Goal: Task Accomplishment & Management: Use online tool/utility

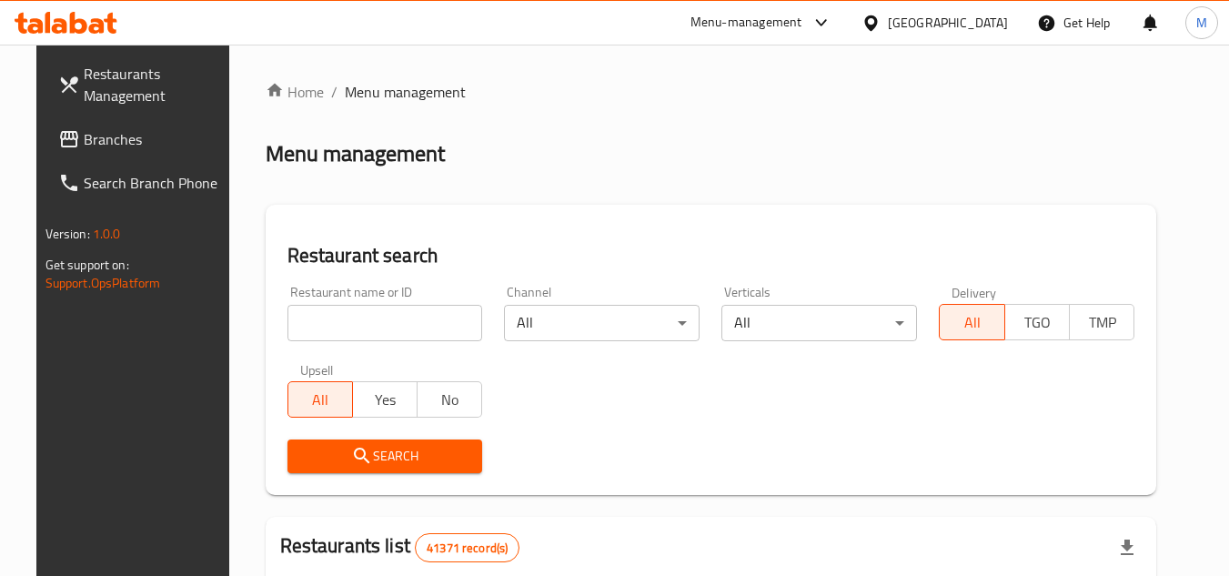
click at [447, 331] on input "search" at bounding box center [386, 323] width 196 height 36
paste input "672128"
type input "672128"
click button "Search" at bounding box center [386, 456] width 196 height 34
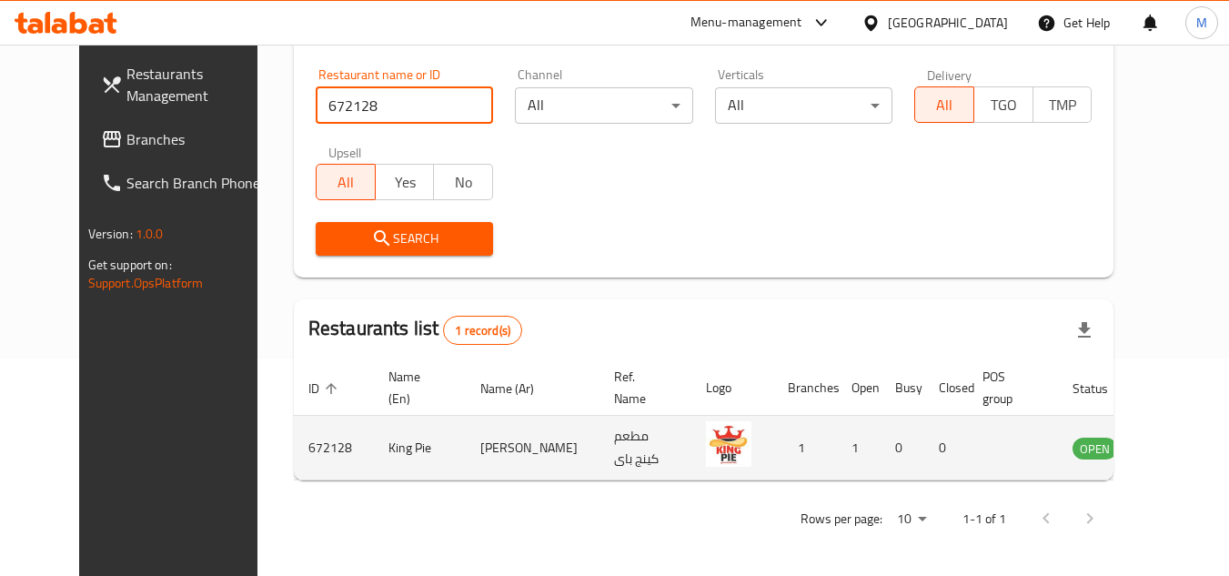
scroll to position [220, 0]
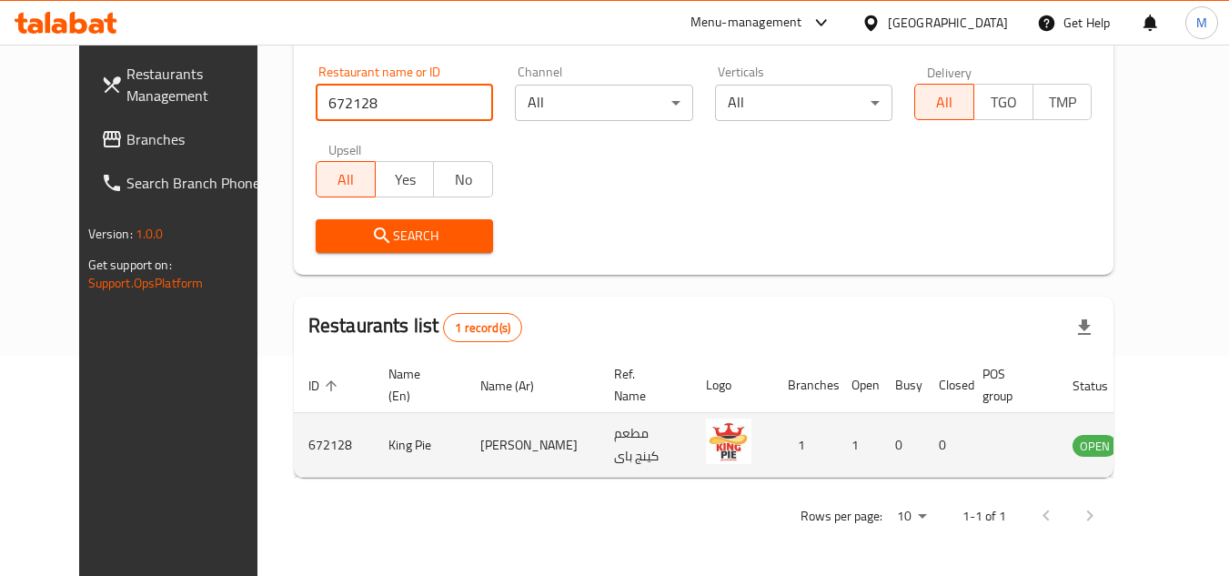
click at [1169, 448] on icon "enhanced table" at bounding box center [1179, 446] width 20 height 15
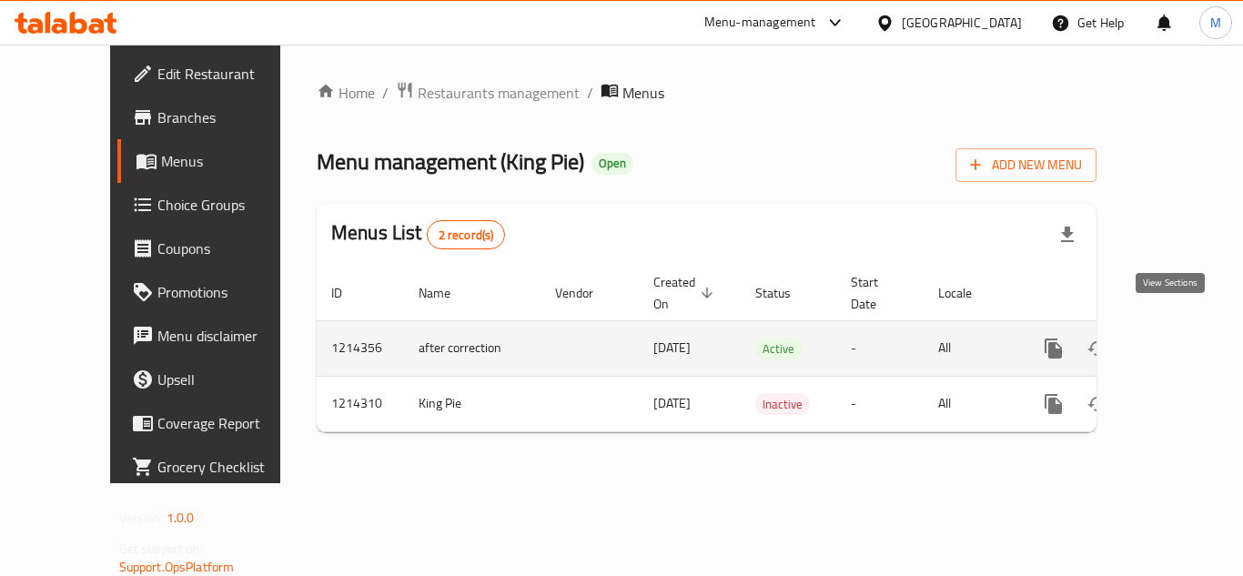
click at [1172, 327] on link "enhanced table" at bounding box center [1185, 349] width 44 height 44
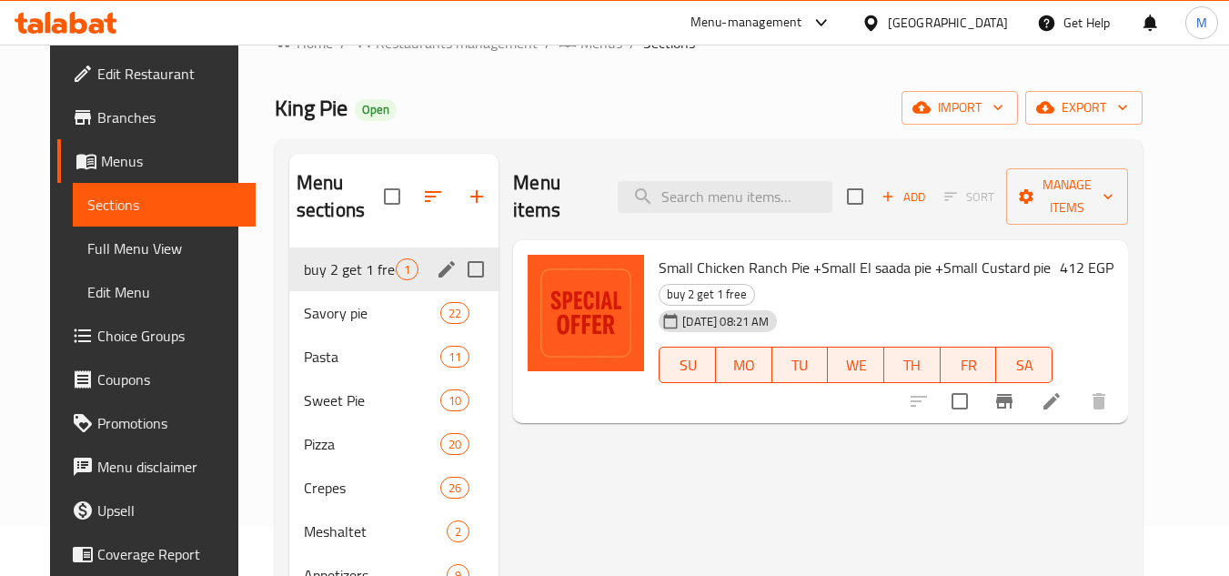
scroll to position [91, 0]
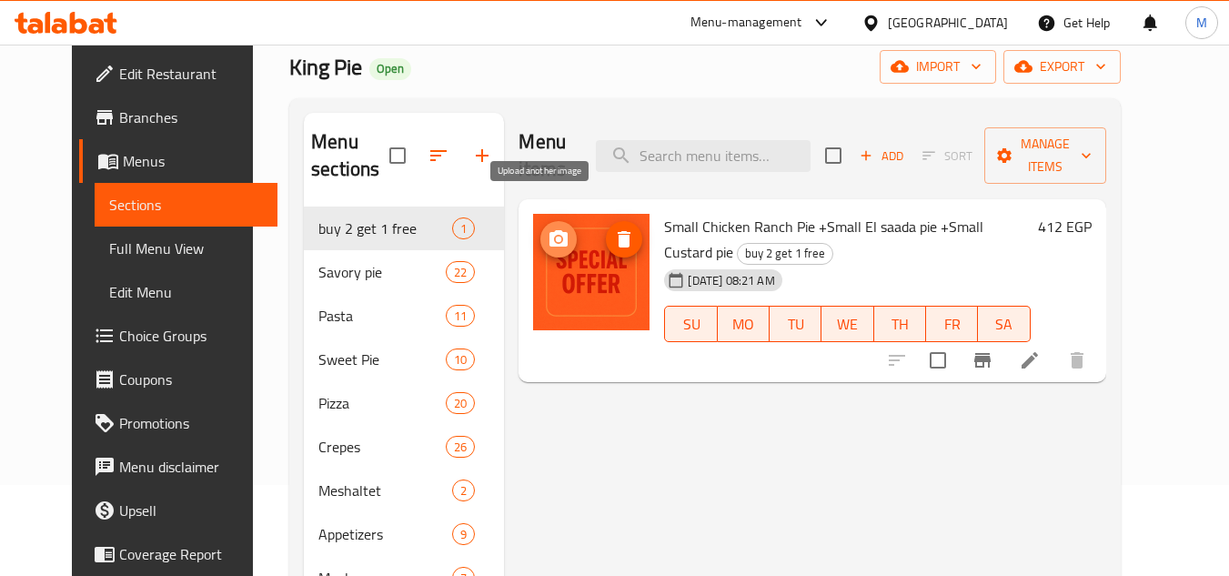
click at [550, 230] on icon "upload picture" at bounding box center [559, 238] width 18 height 16
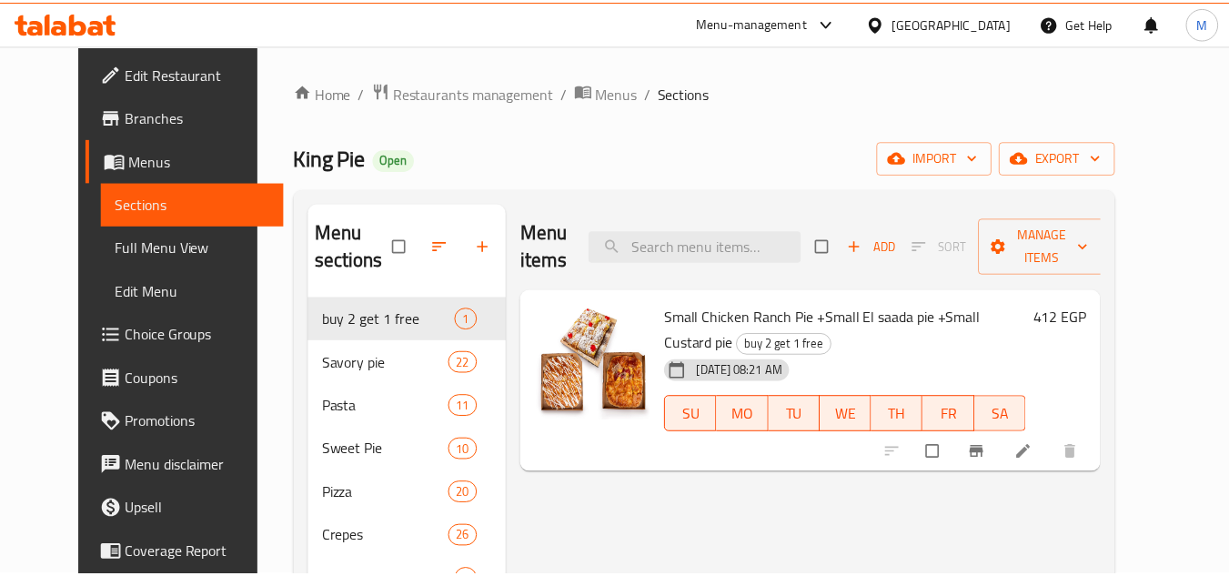
scroll to position [255, 0]
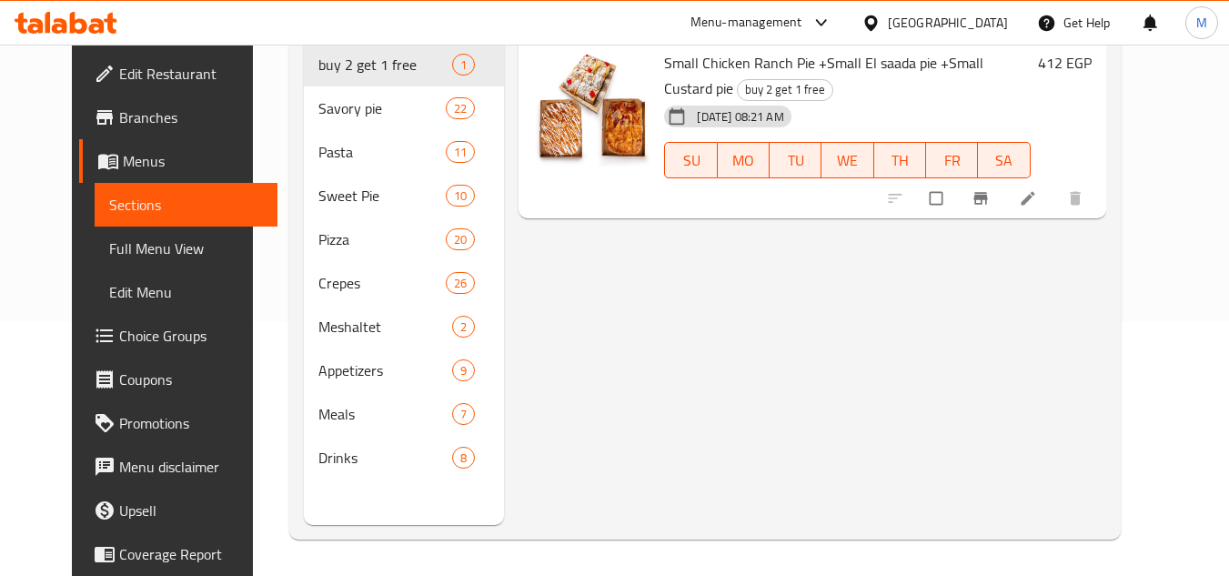
click at [56, 20] on icon at bounding box center [59, 25] width 15 height 15
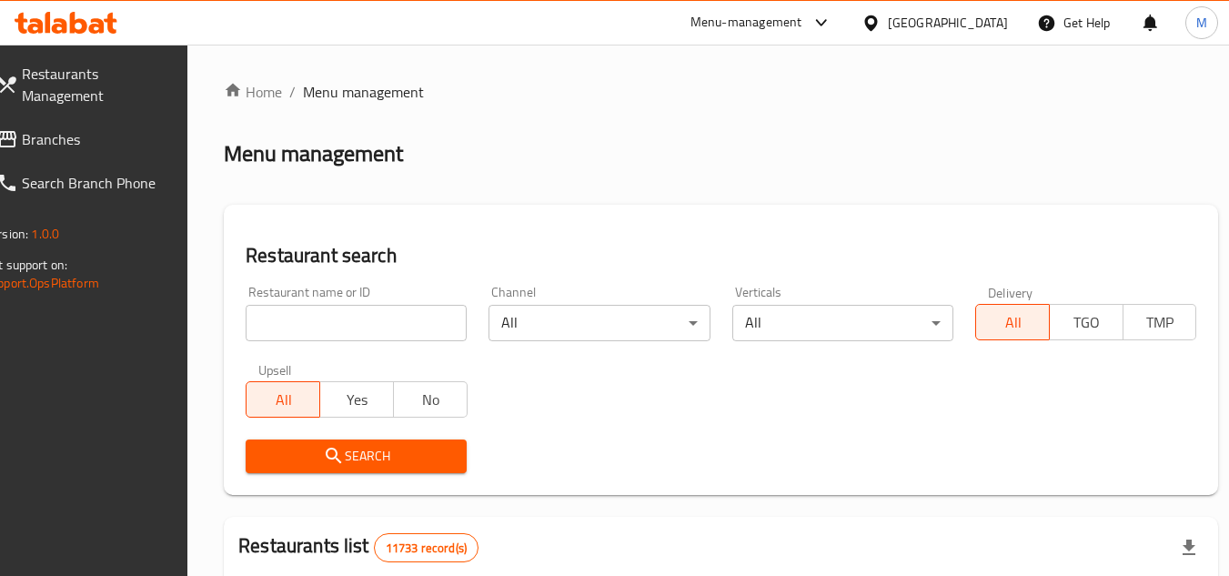
click at [429, 301] on div "Restaurant name or ID Restaurant name or ID" at bounding box center [356, 314] width 221 height 56
click at [429, 317] on input "search" at bounding box center [356, 323] width 221 height 36
paste input "627056"
type input "627056"
click button "Search" at bounding box center [356, 456] width 221 height 34
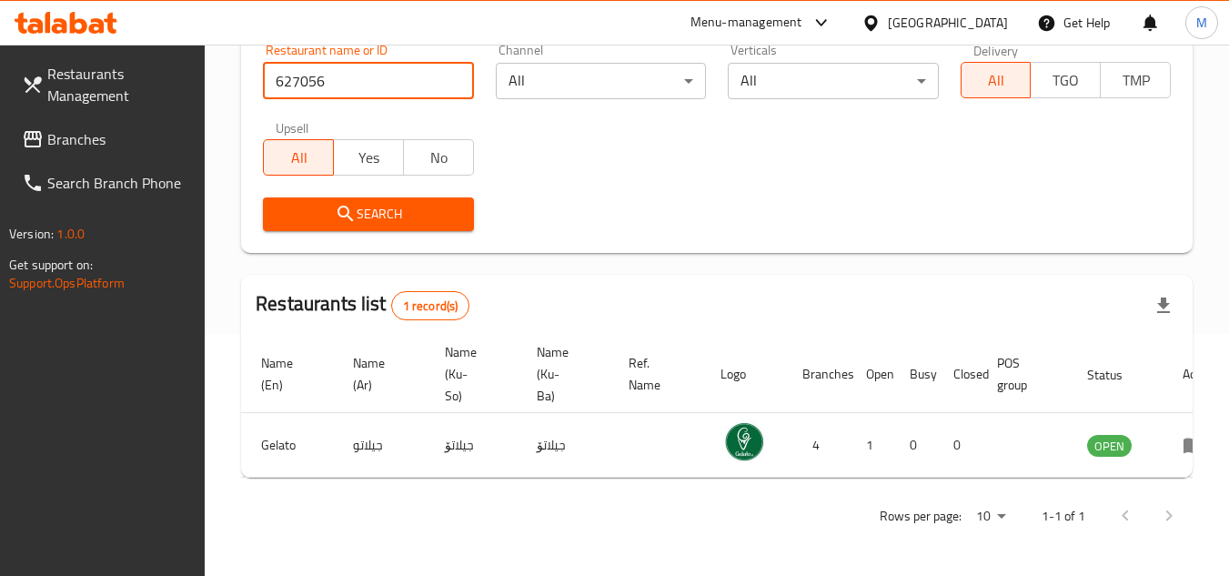
scroll to position [0, 113]
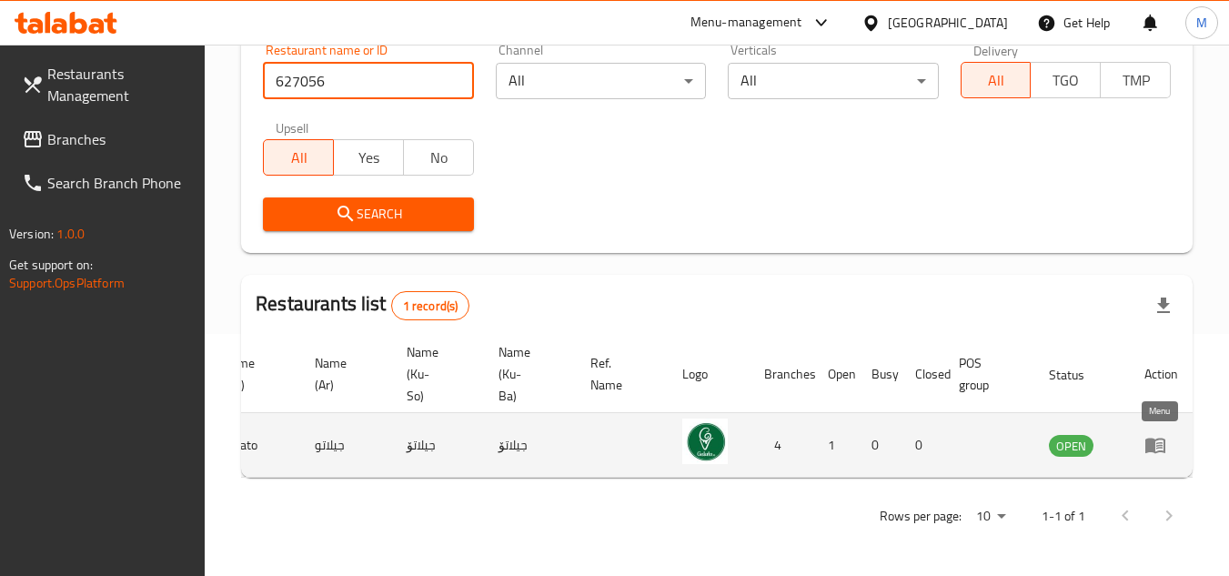
click at [1167, 434] on link "enhanced table" at bounding box center [1162, 445] width 34 height 22
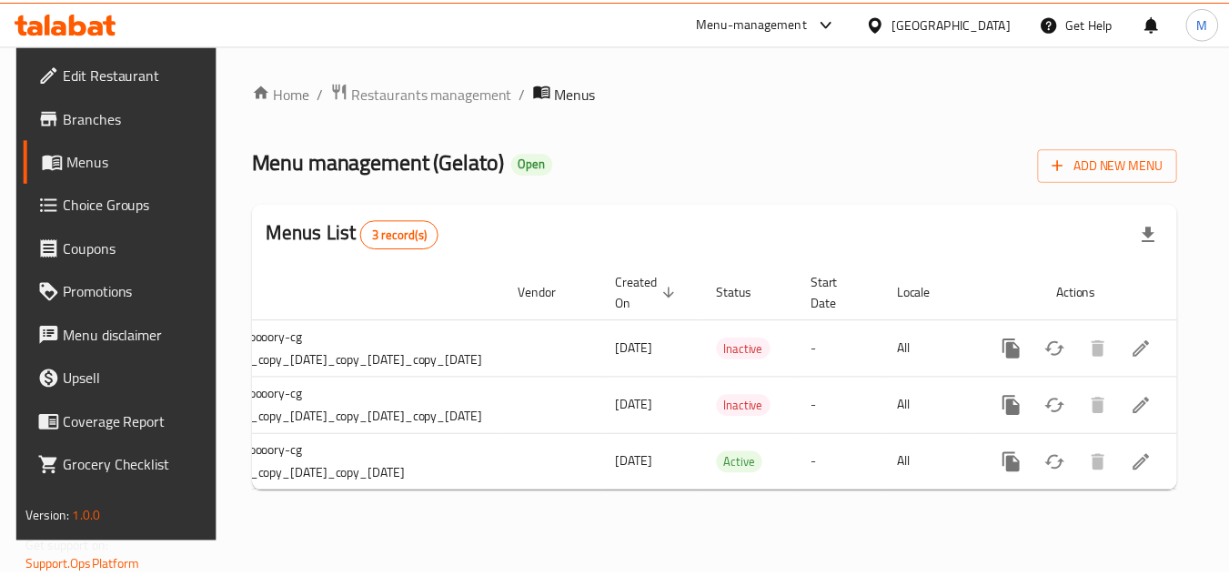
scroll to position [0, 218]
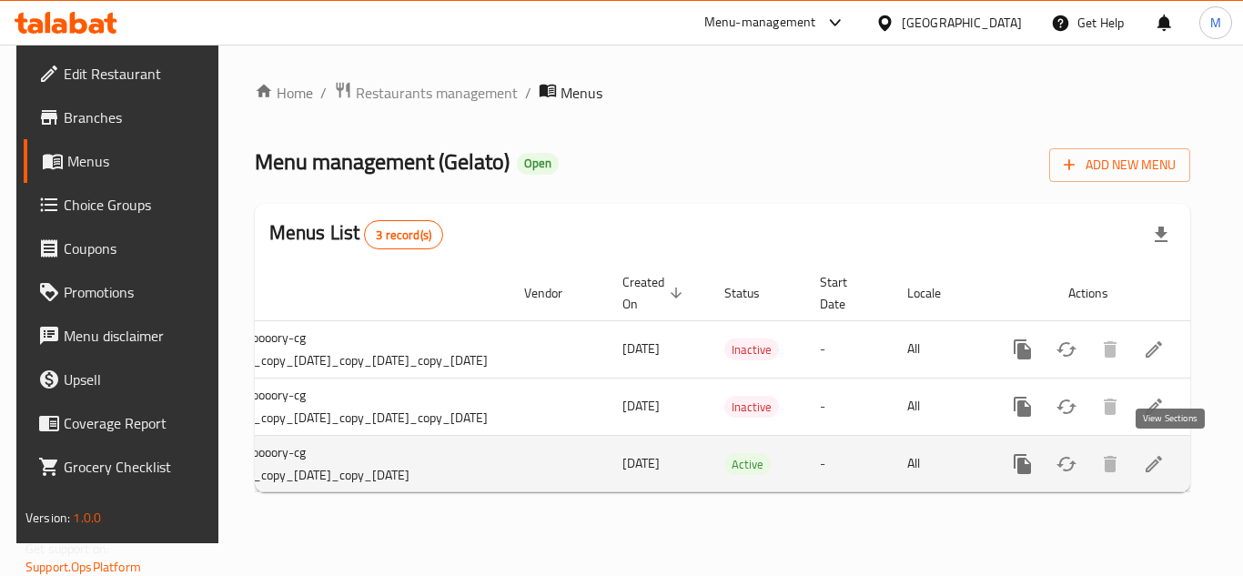
click at [1165, 458] on icon "enhanced table" at bounding box center [1154, 464] width 22 height 22
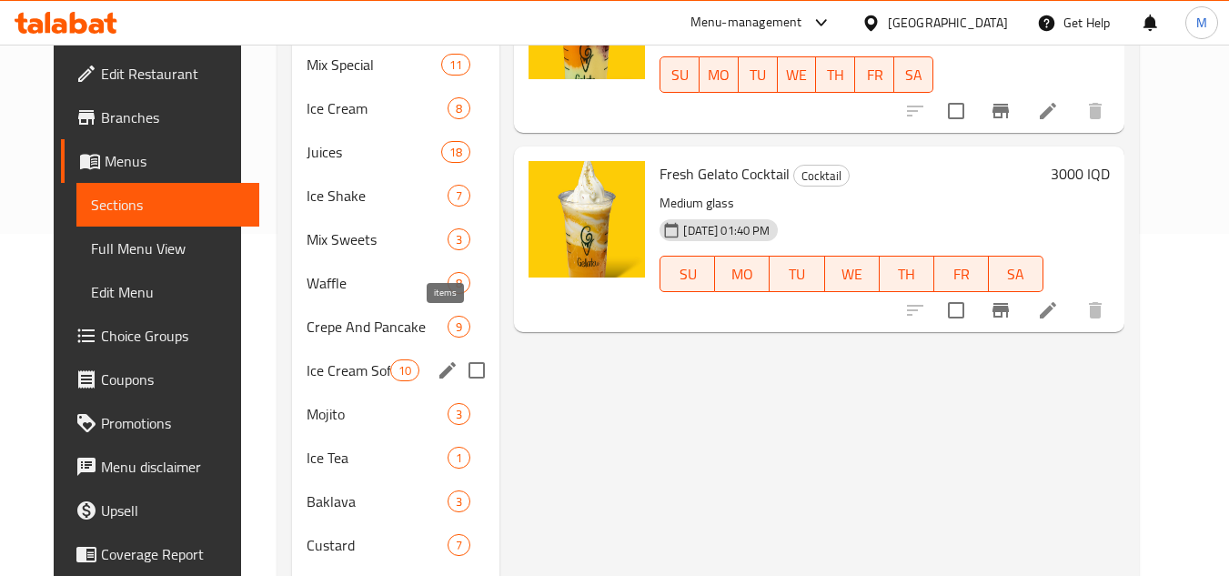
scroll to position [435, 0]
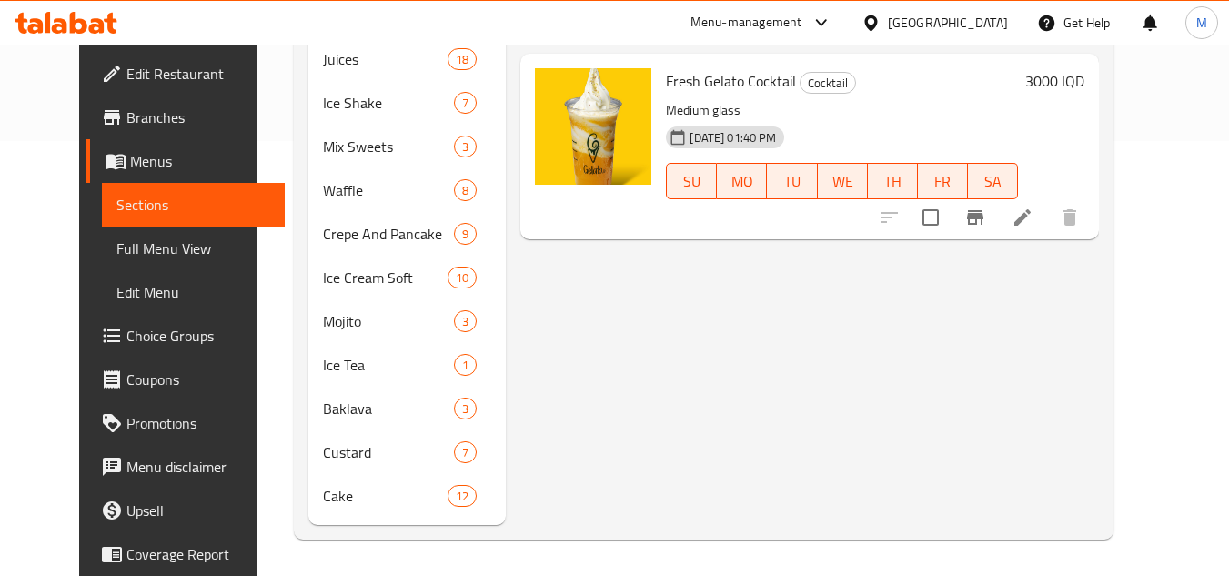
click at [1070, 375] on div "Menu items Add Sort Manage items Gelato Cocktail Cocktail Medium glass 11-08-20…" at bounding box center [802, 147] width 593 height 756
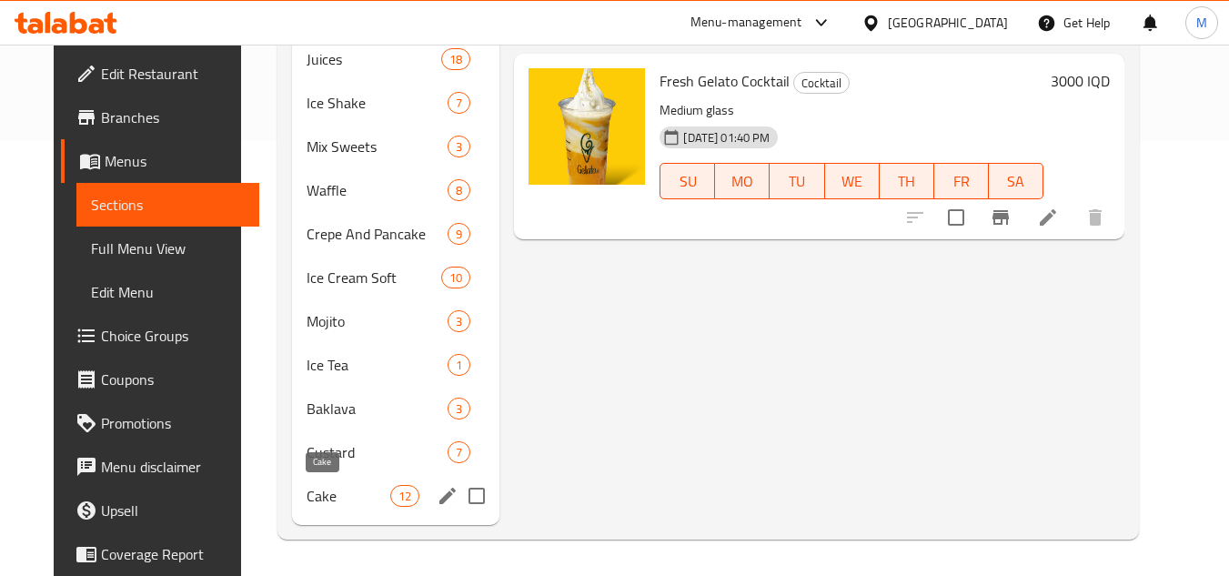
click at [331, 500] on span "Cake" at bounding box center [349, 496] width 85 height 22
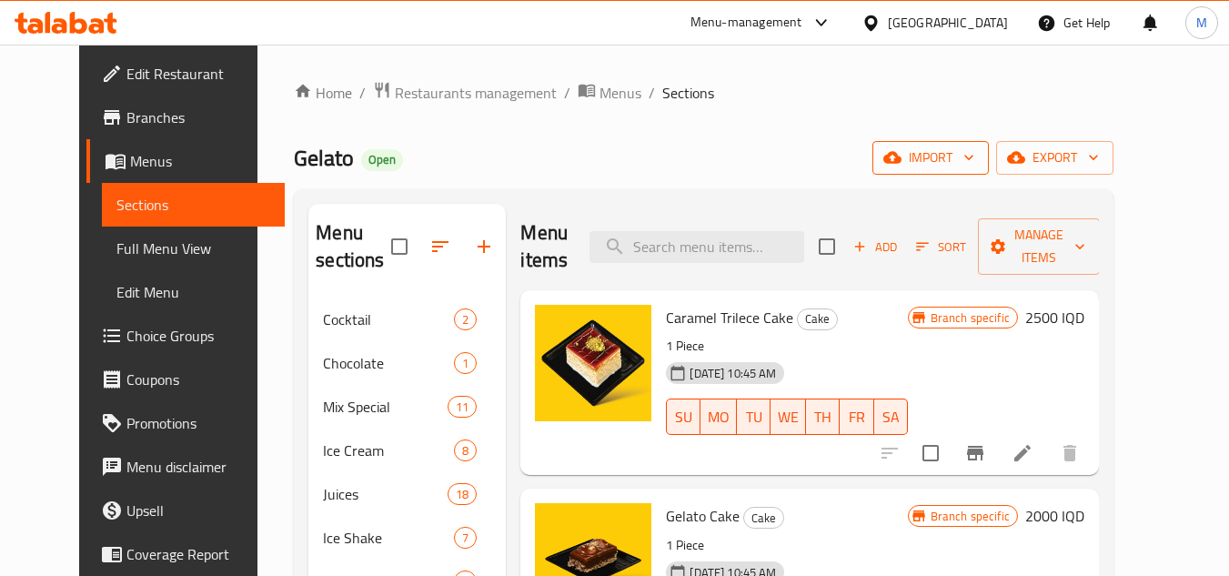
click at [989, 145] on button "import" at bounding box center [931, 158] width 116 height 34
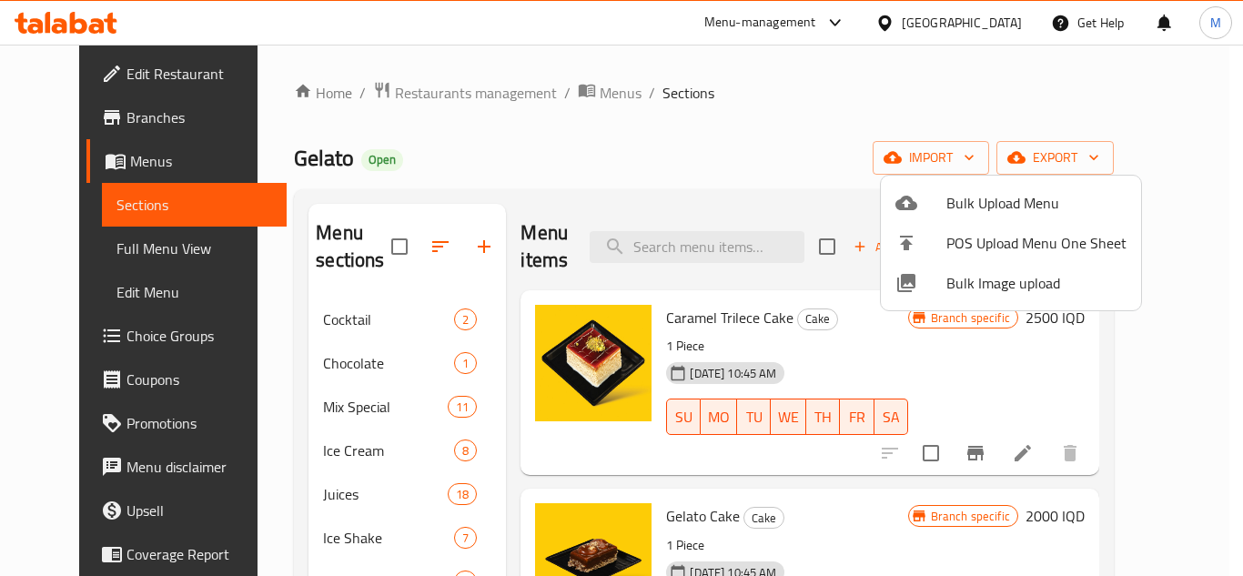
click at [974, 272] on span "Bulk Image upload" at bounding box center [1036, 283] width 180 height 22
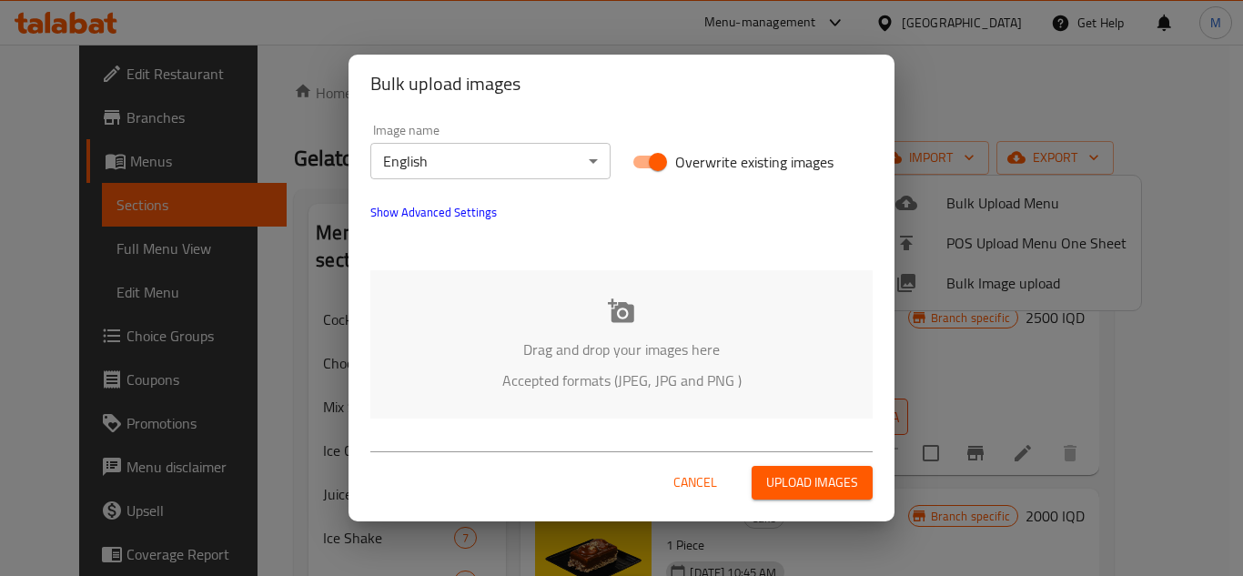
click at [472, 327] on div "Drag and drop your images here Accepted formats (JPEG, JPG and PNG )" at bounding box center [621, 344] width 502 height 148
click at [512, 293] on div "Drag and drop your images here Accepted formats (JPEG, JPG and PNG )" at bounding box center [621, 344] width 502 height 148
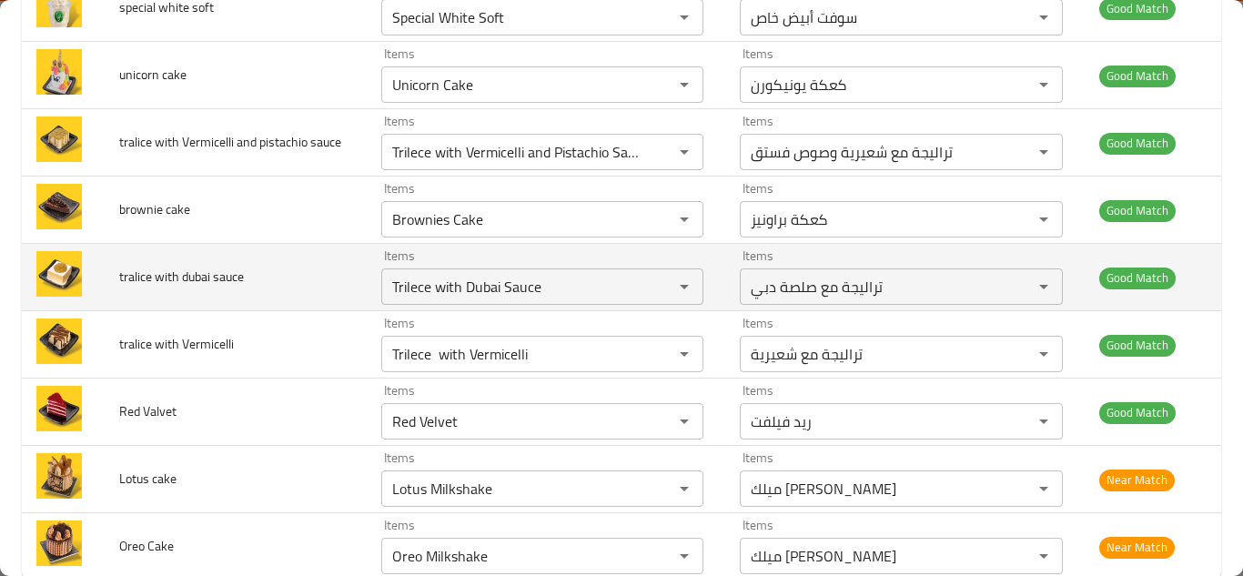
scroll to position [951, 0]
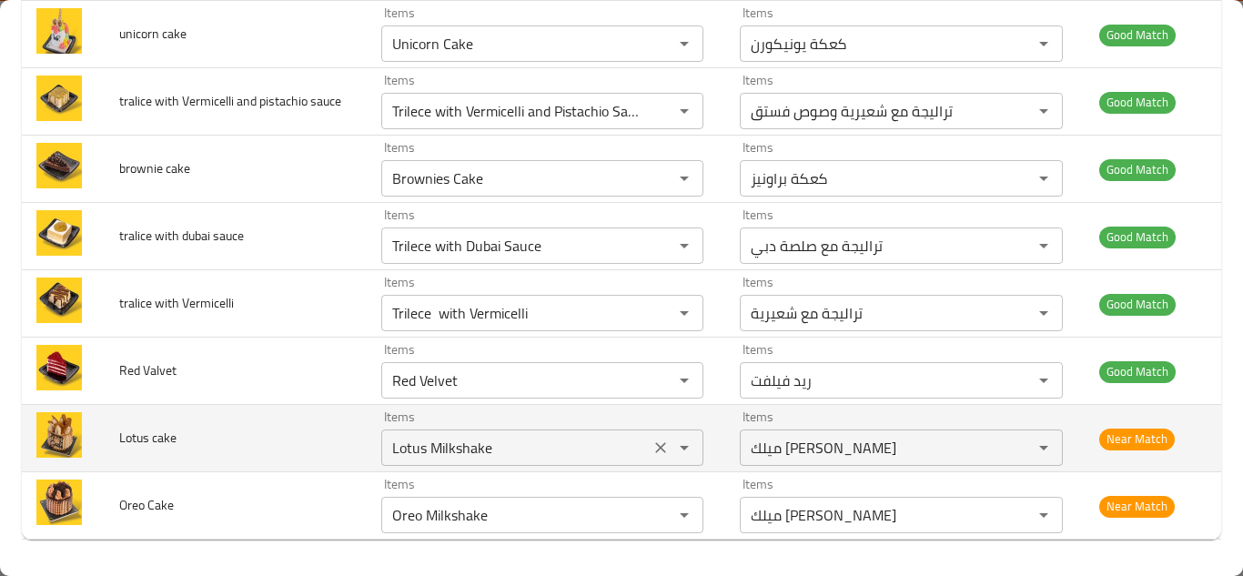
click at [518, 447] on cake "Lotus Milkshake" at bounding box center [516, 447] width 258 height 25
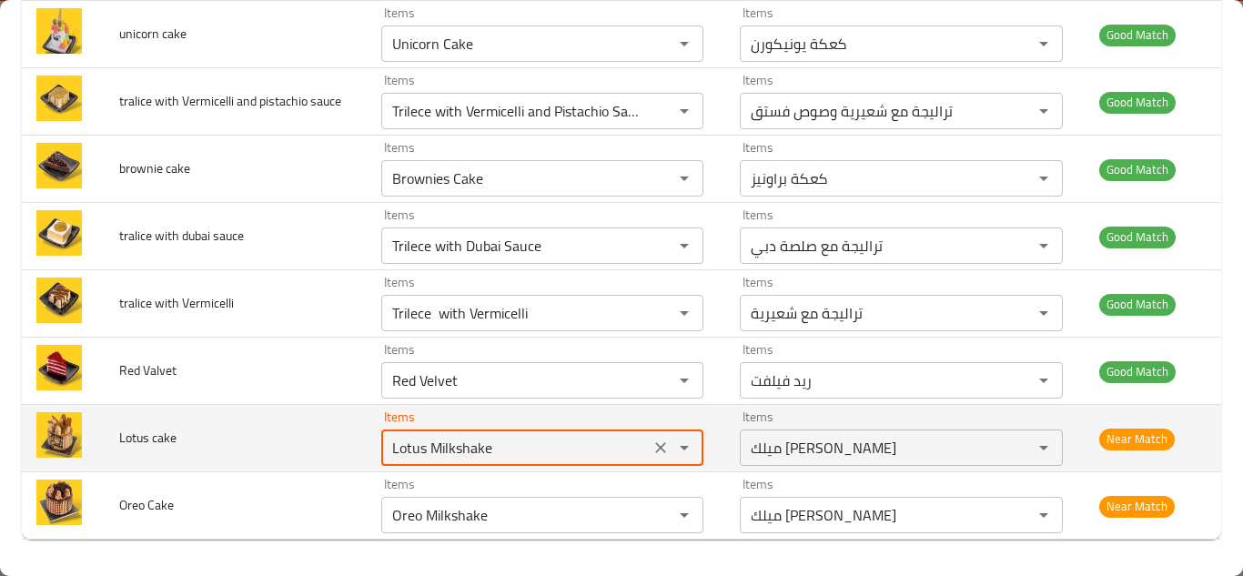
click at [530, 439] on cake "Lotus Milkshake" at bounding box center [516, 447] width 258 height 25
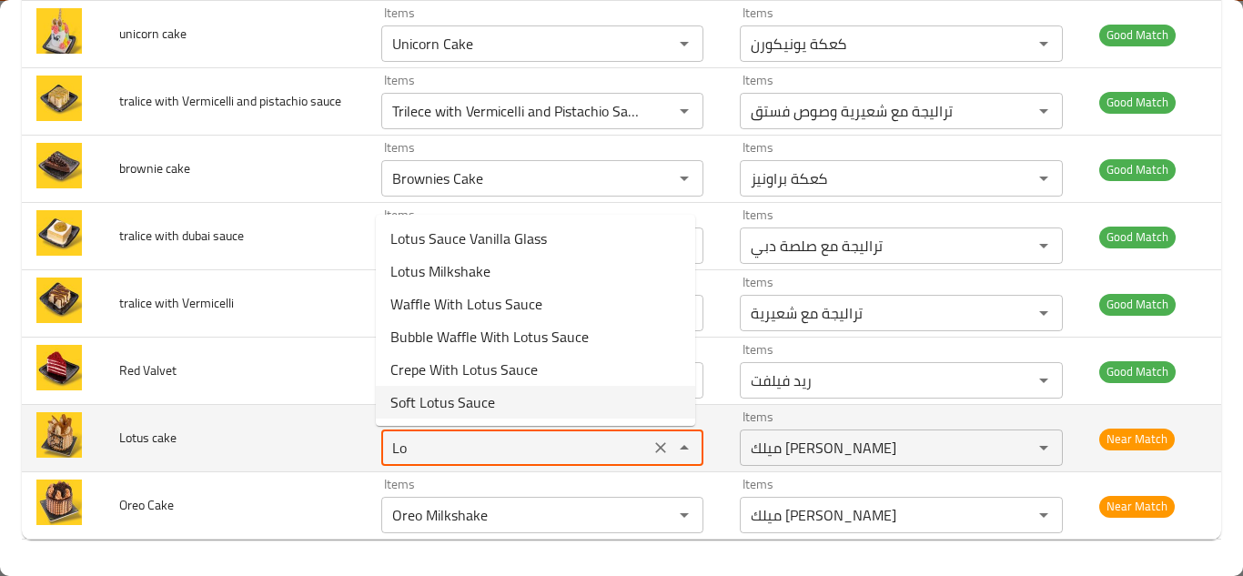
type cake "L"
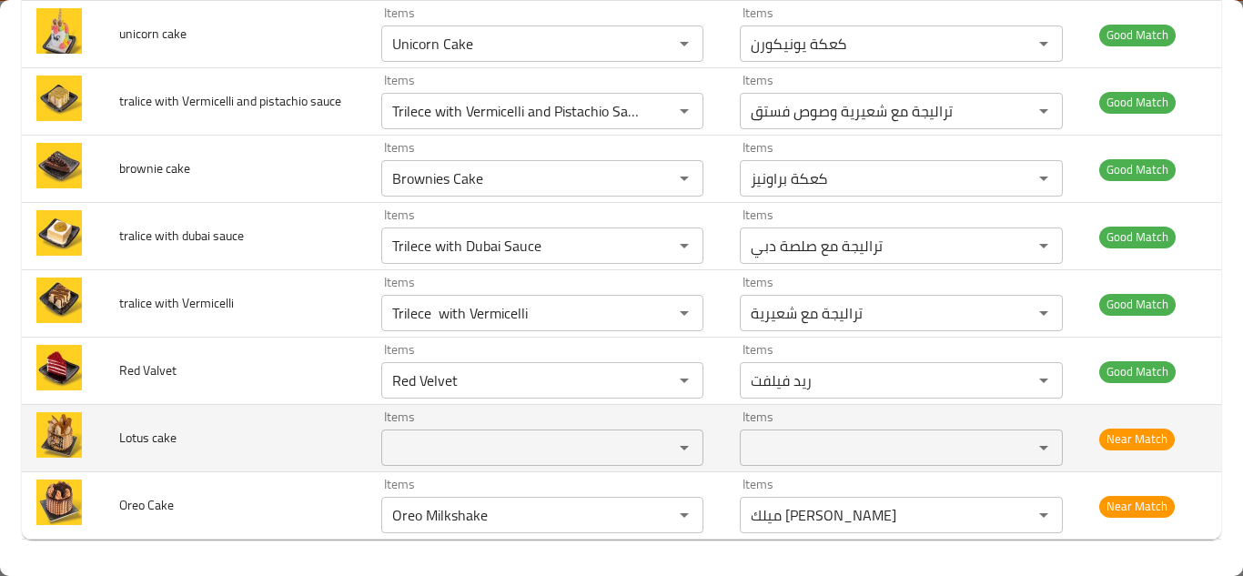
click at [159, 435] on span "Lotus cake" at bounding box center [147, 438] width 57 height 24
click at [157, 434] on span "Lotus cake" at bounding box center [147, 438] width 57 height 24
copy span "Lotus cake"
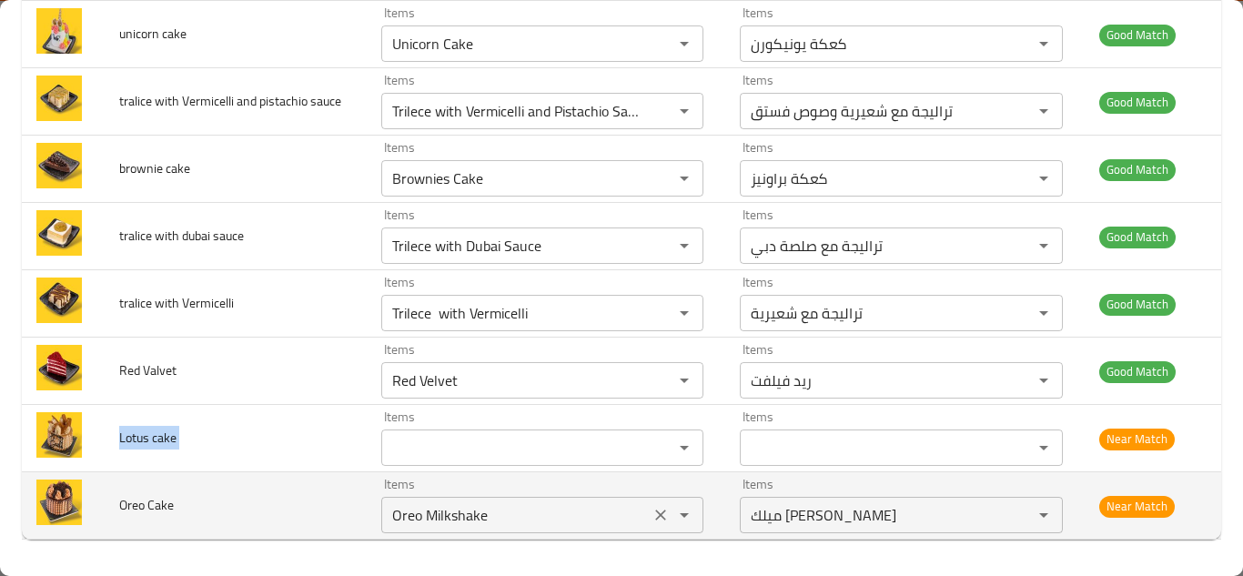
click at [656, 514] on icon "Clear" at bounding box center [661, 515] width 11 height 11
click at [651, 514] on div "enhanced table" at bounding box center [671, 514] width 47 height 25
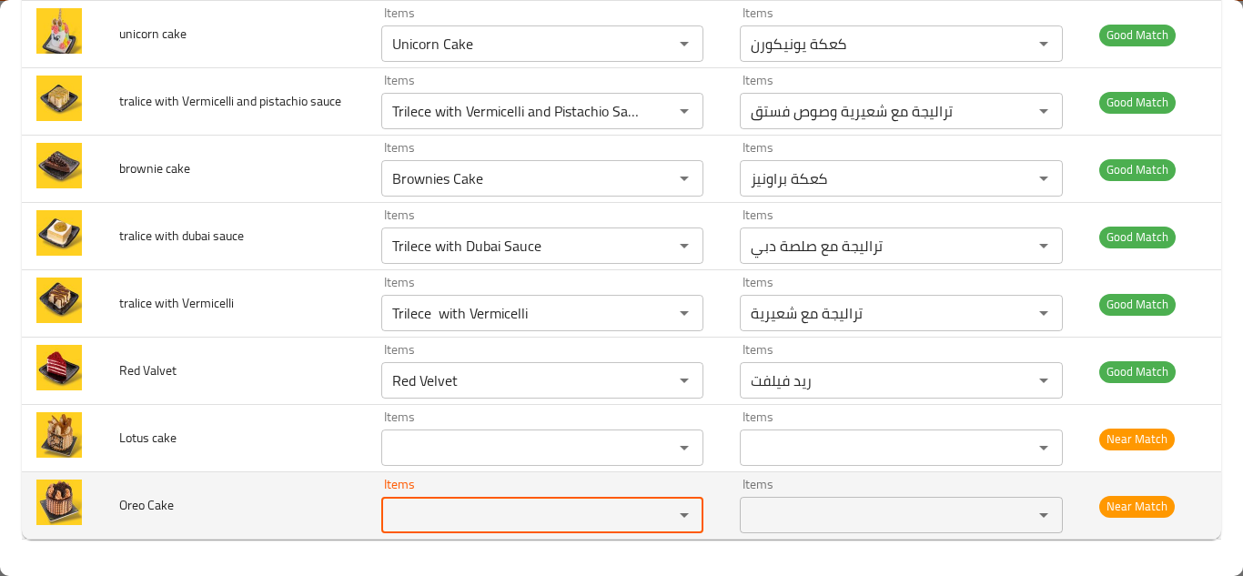
click at [156, 505] on span "Oreo Cake" at bounding box center [146, 505] width 55 height 24
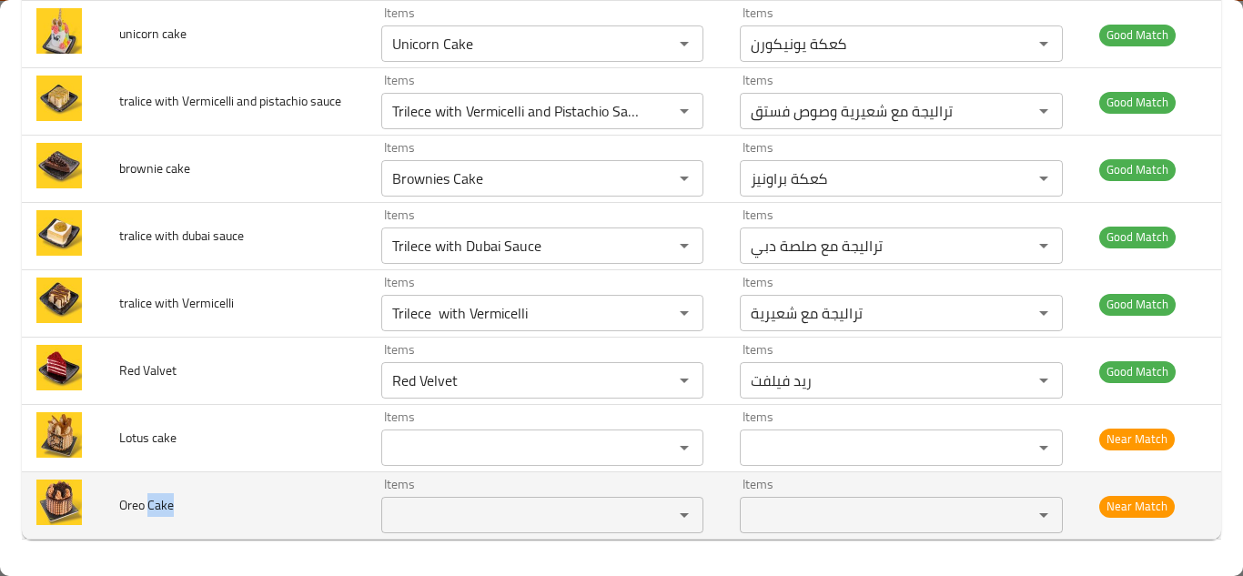
click at [156, 505] on span "Oreo Cake" at bounding box center [146, 505] width 55 height 24
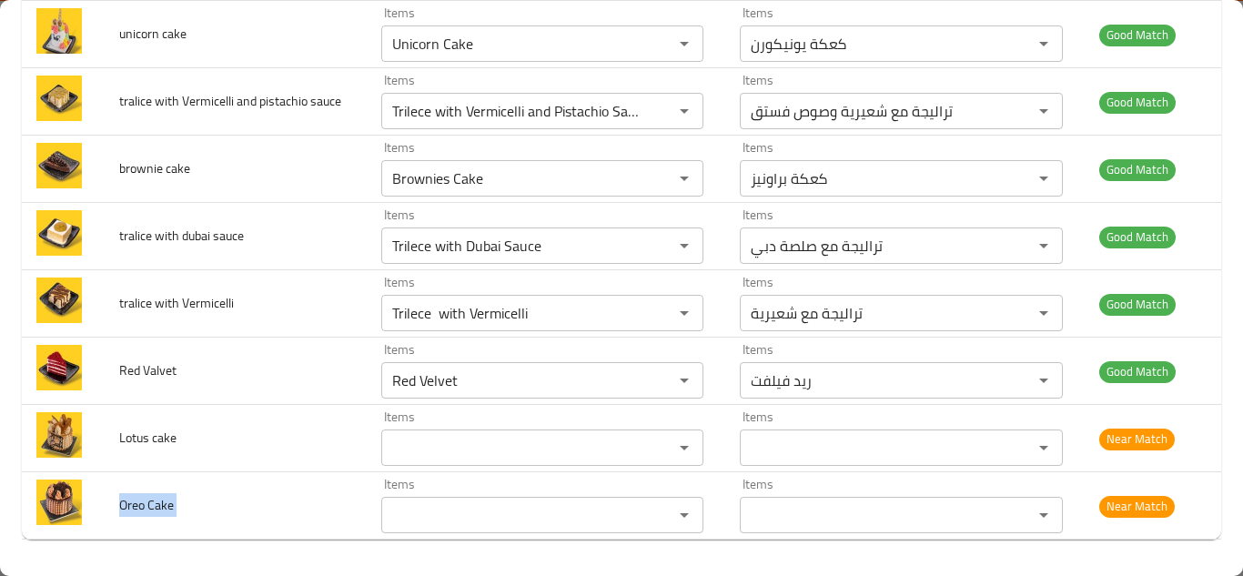
copy span "Oreo Cake"
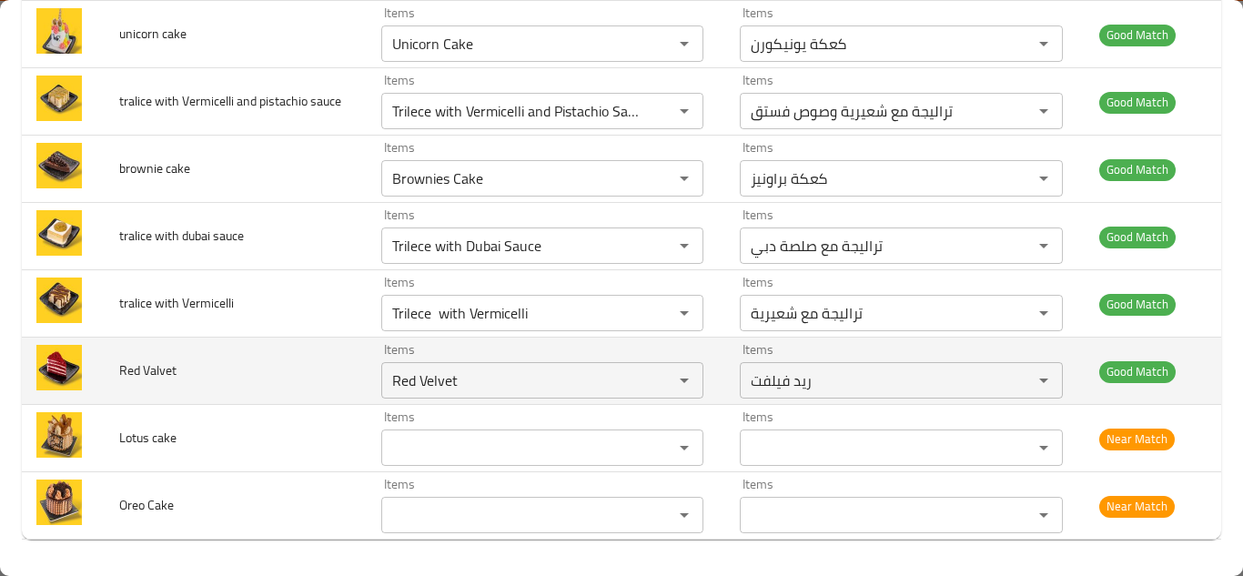
click at [335, 370] on td "Red Valvet" at bounding box center [235, 371] width 261 height 67
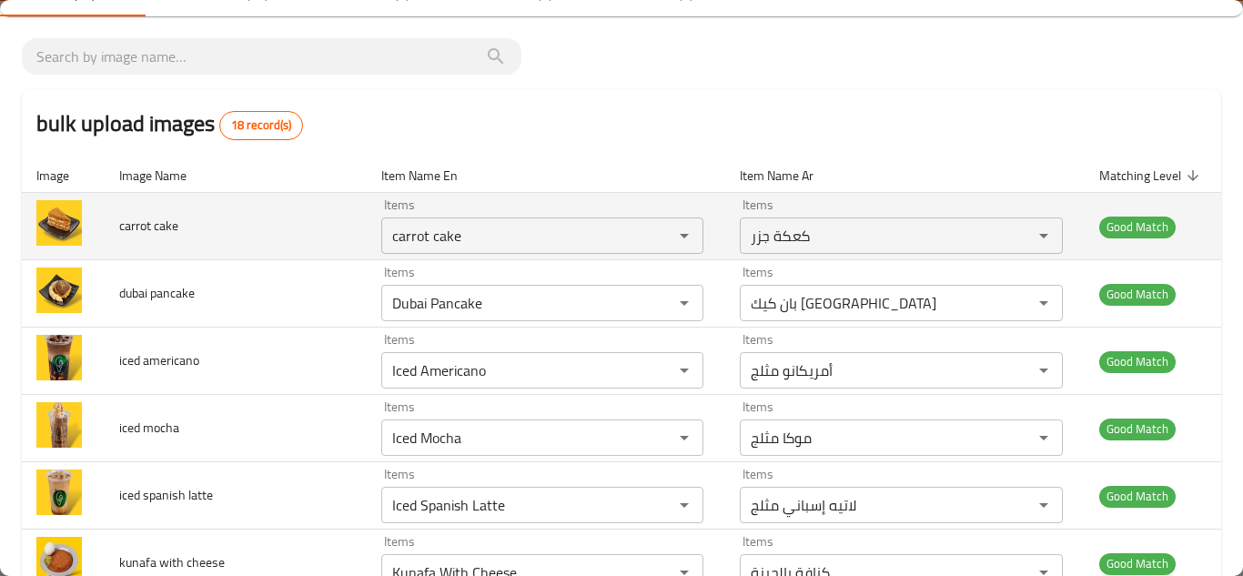
scroll to position [0, 0]
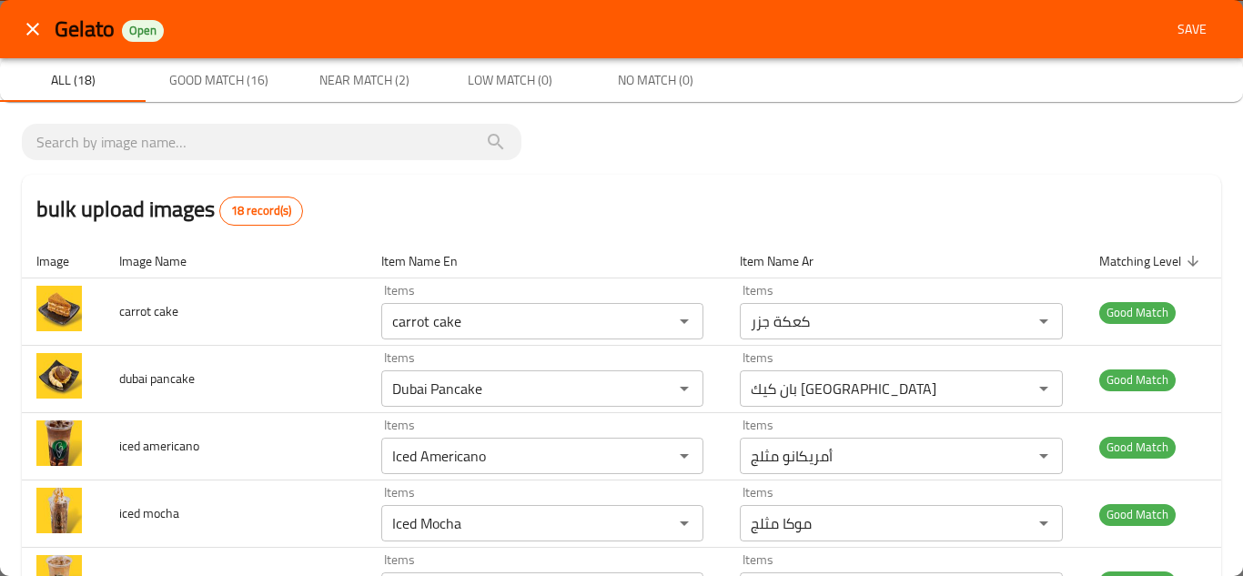
click at [1190, 22] on span "Save" at bounding box center [1192, 29] width 44 height 23
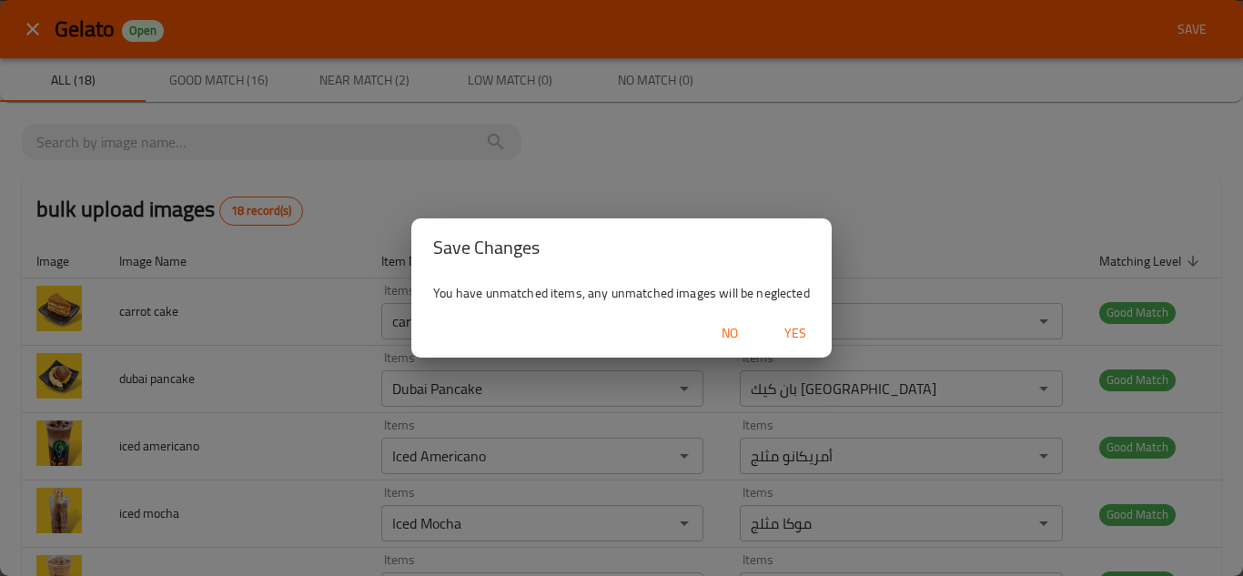
click at [793, 328] on span "Yes" at bounding box center [795, 333] width 44 height 23
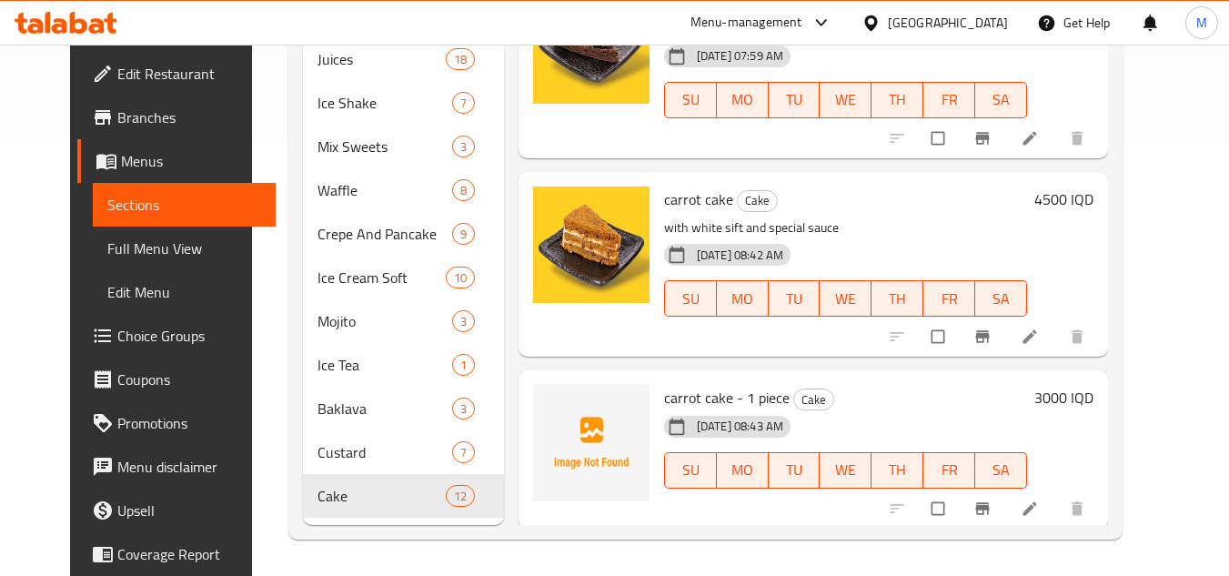
scroll to position [1675, 0]
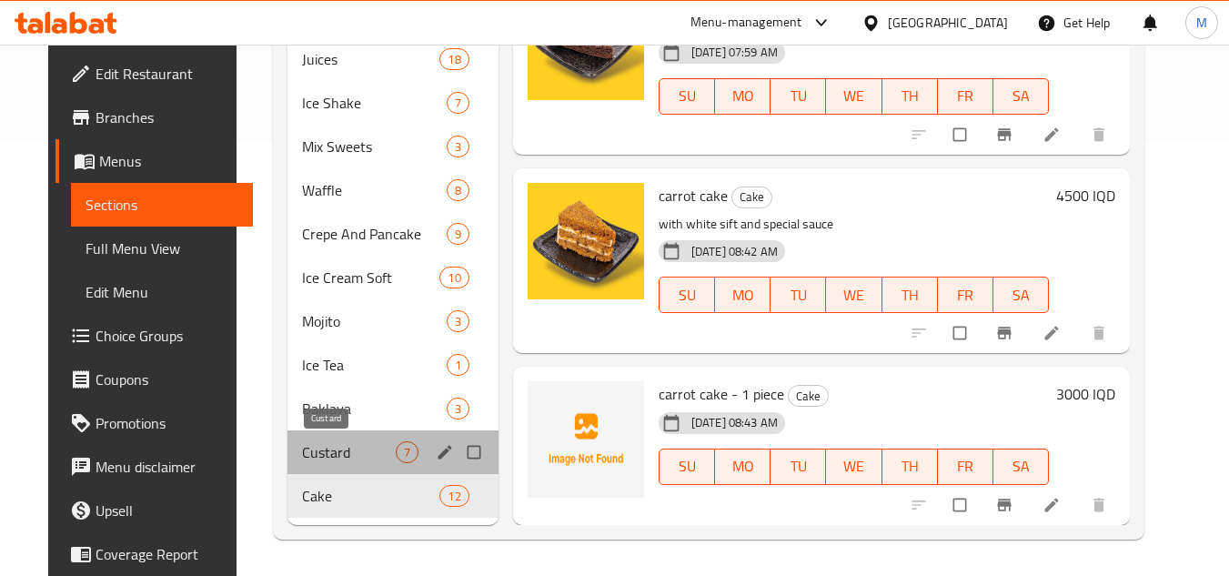
click at [338, 444] on span "Custard" at bounding box center [348, 452] width 93 height 22
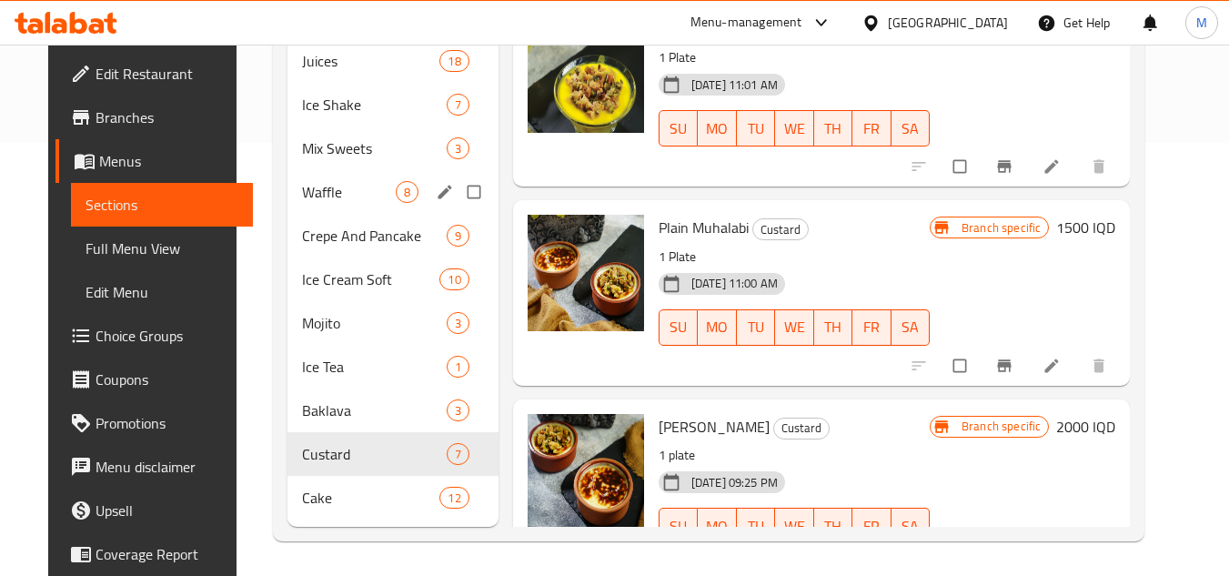
scroll to position [435, 0]
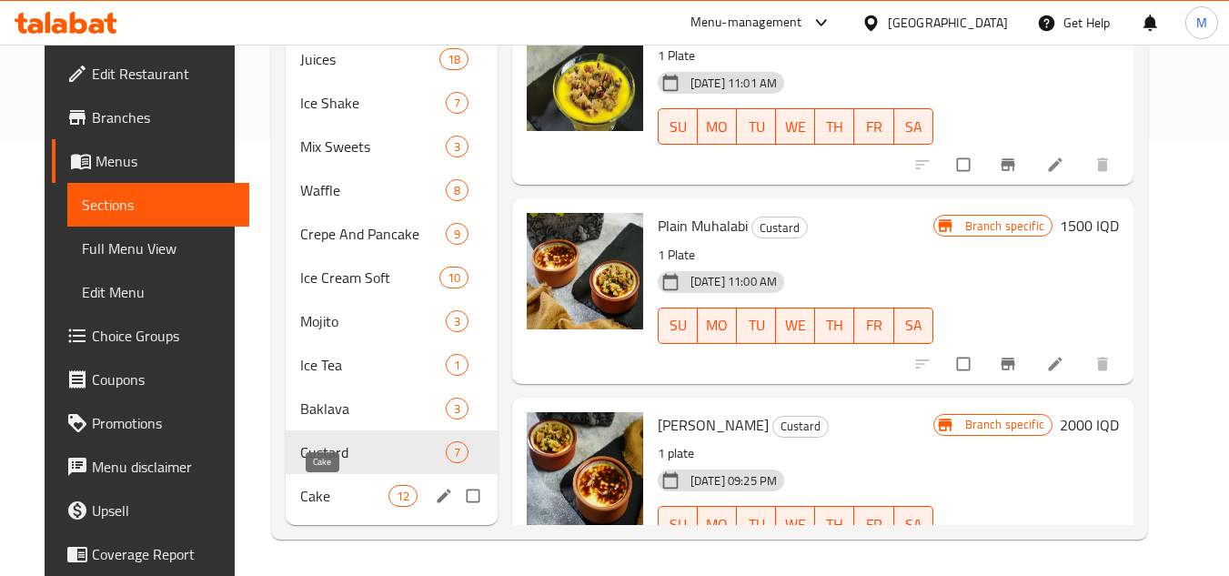
click at [300, 490] on span "Cake" at bounding box center [344, 496] width 88 height 22
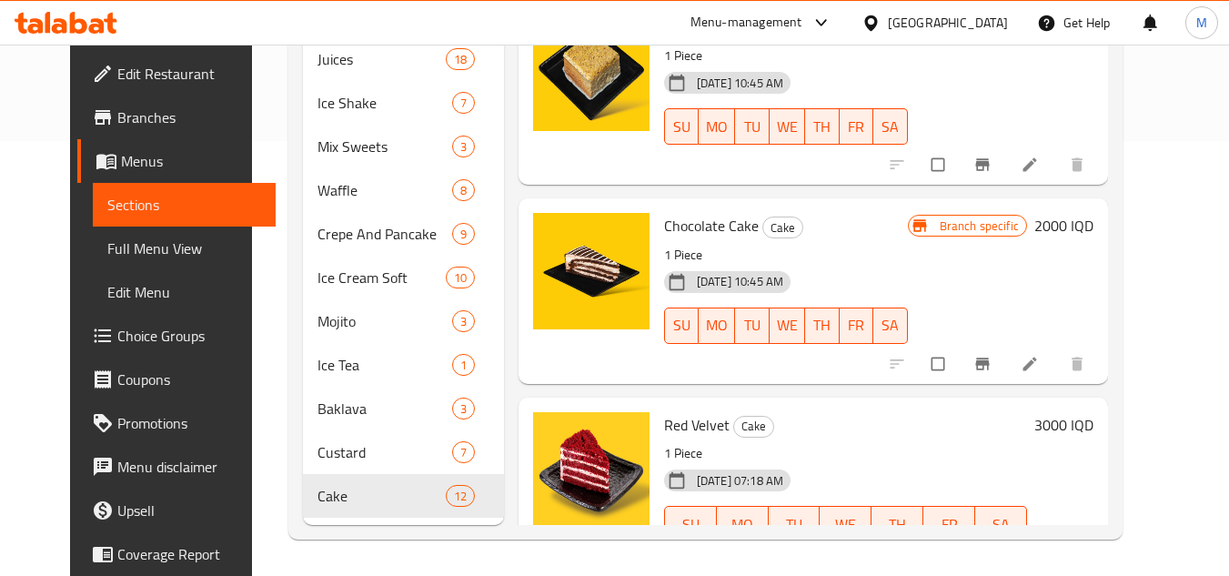
click at [133, 246] on span "Full Menu View" at bounding box center [184, 248] width 154 height 22
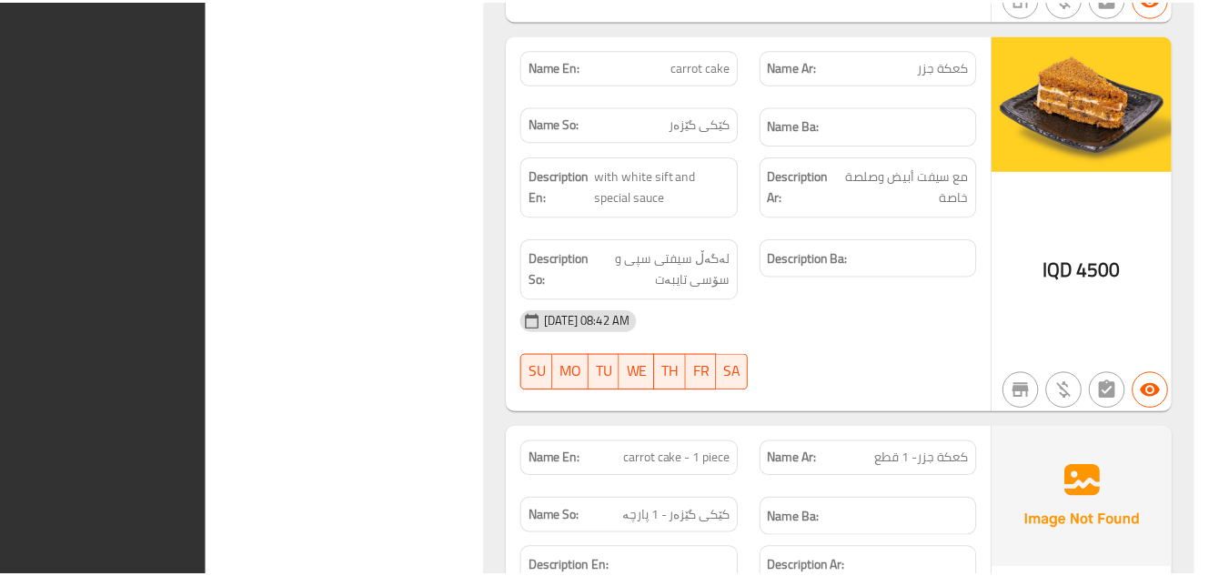
scroll to position [38153, 0]
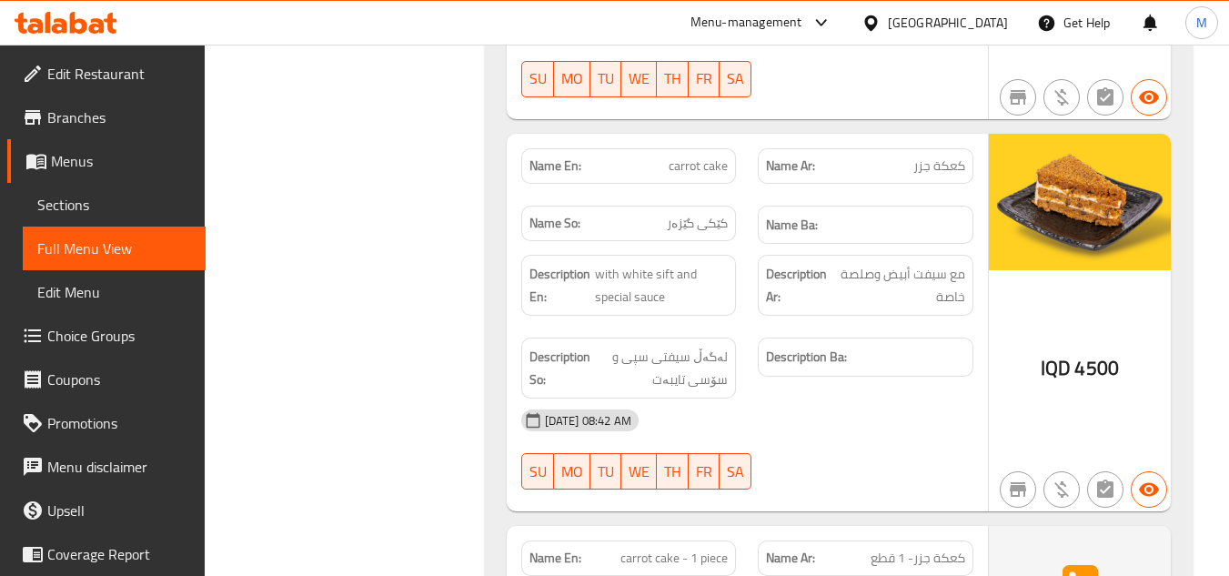
click at [95, 15] on icon at bounding box center [66, 23] width 103 height 22
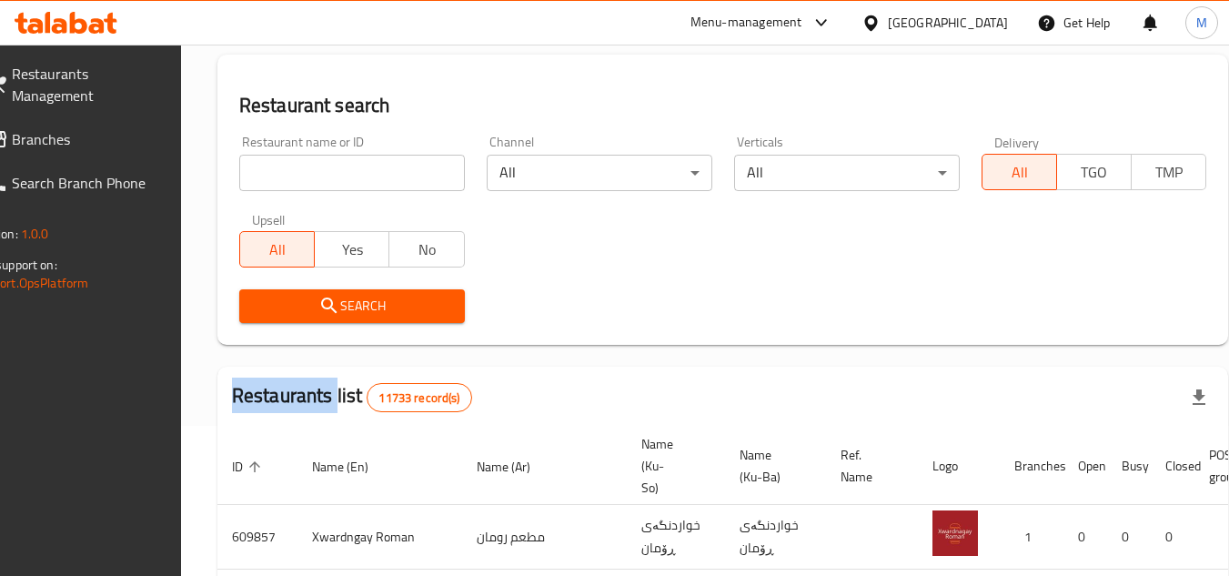
scroll to position [150, 0]
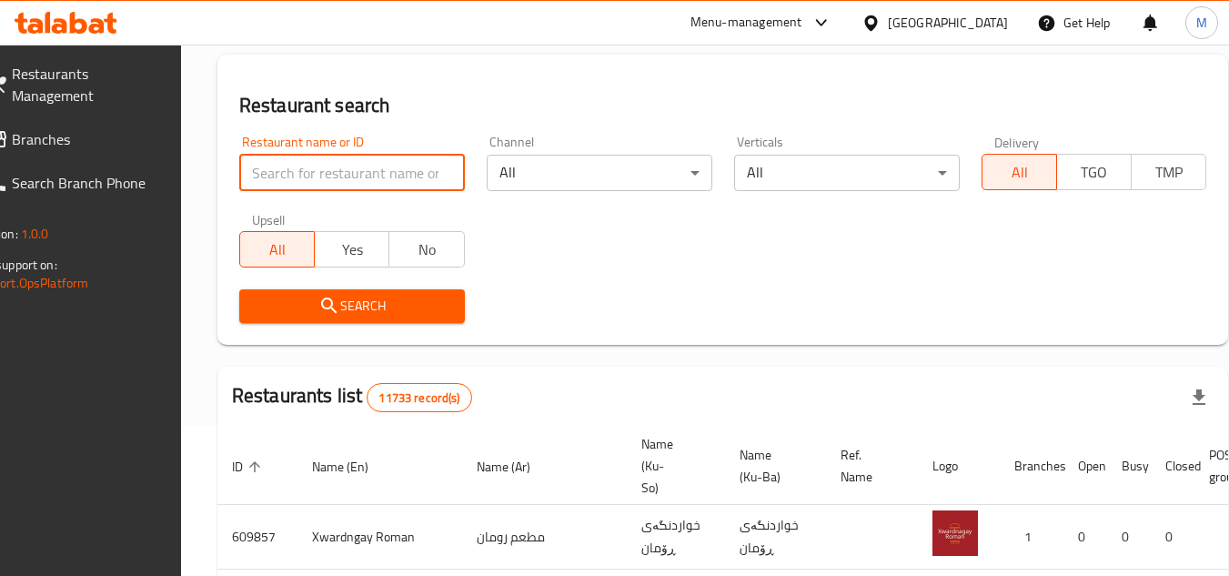
click at [395, 165] on input "search" at bounding box center [352, 173] width 226 height 36
paste input "627056"
type input "627056"
click button "Search" at bounding box center [352, 306] width 226 height 34
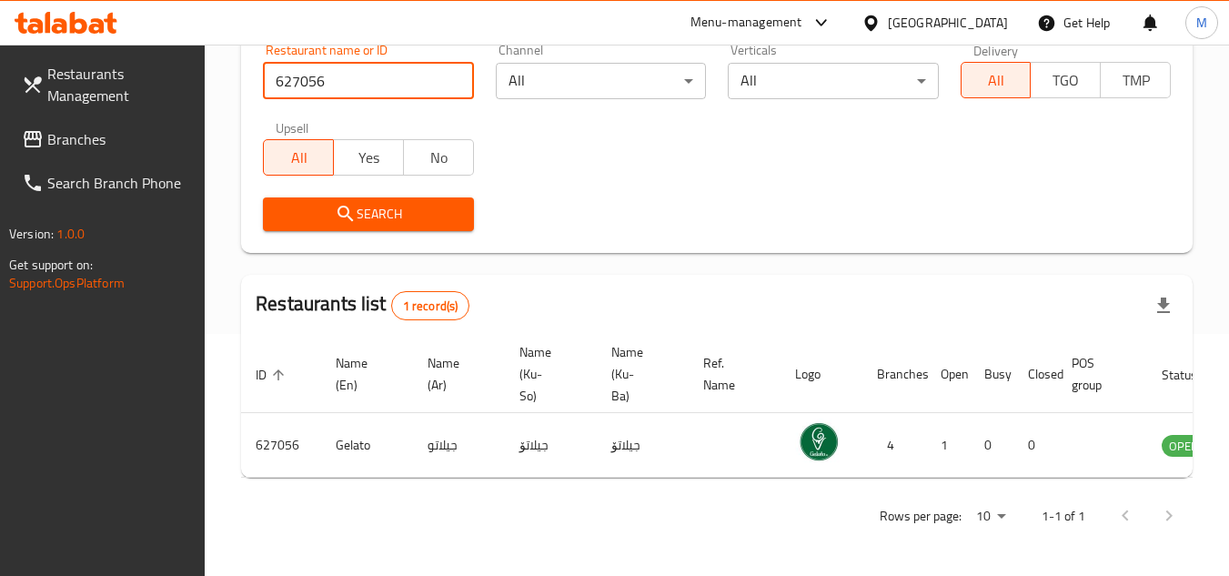
scroll to position [0, 113]
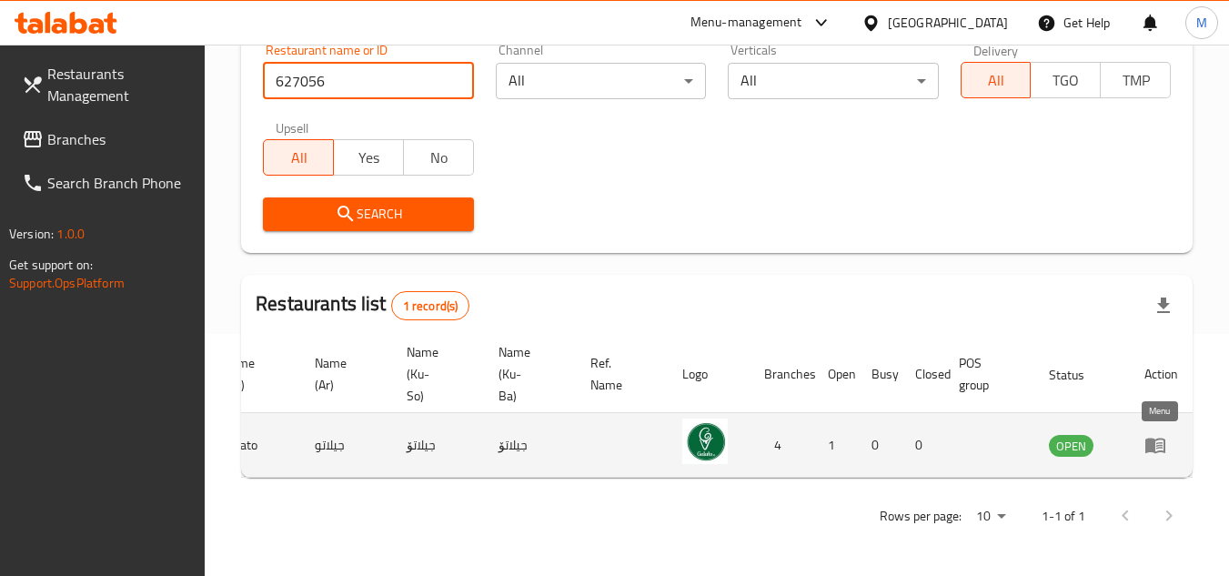
click at [1161, 439] on icon "enhanced table" at bounding box center [1156, 446] width 20 height 15
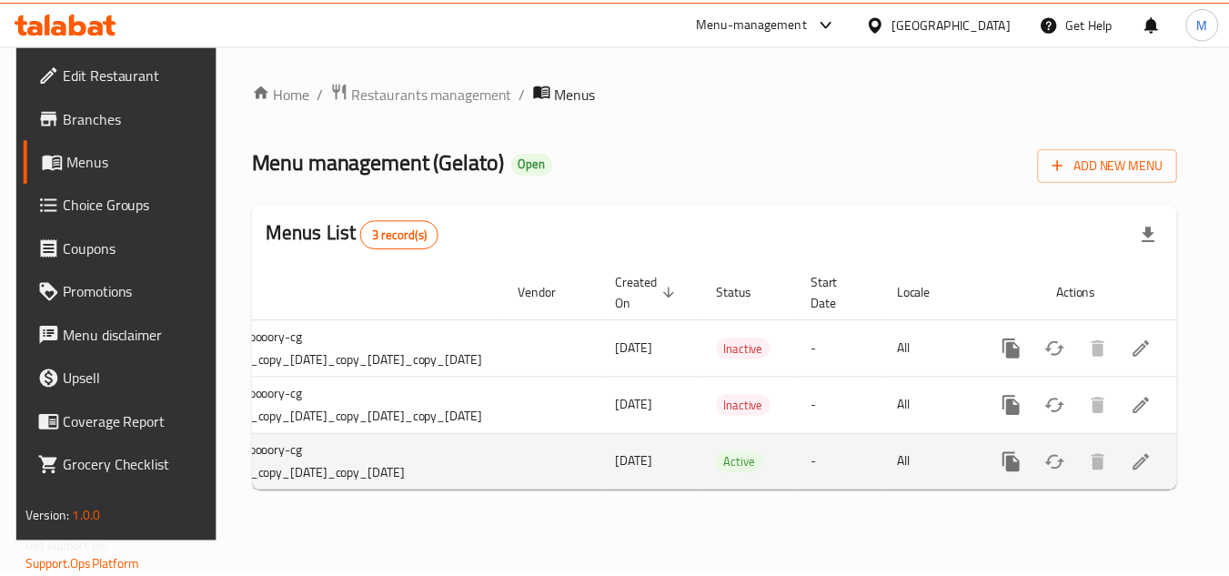
scroll to position [0, 214]
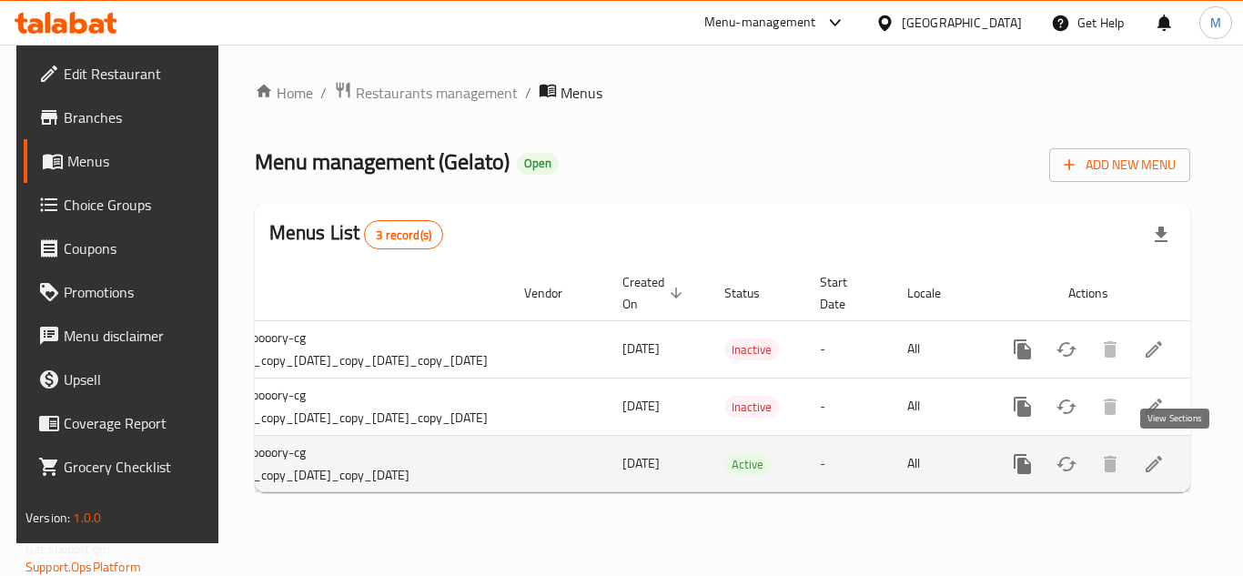
click at [1165, 453] on icon "enhanced table" at bounding box center [1154, 464] width 22 height 22
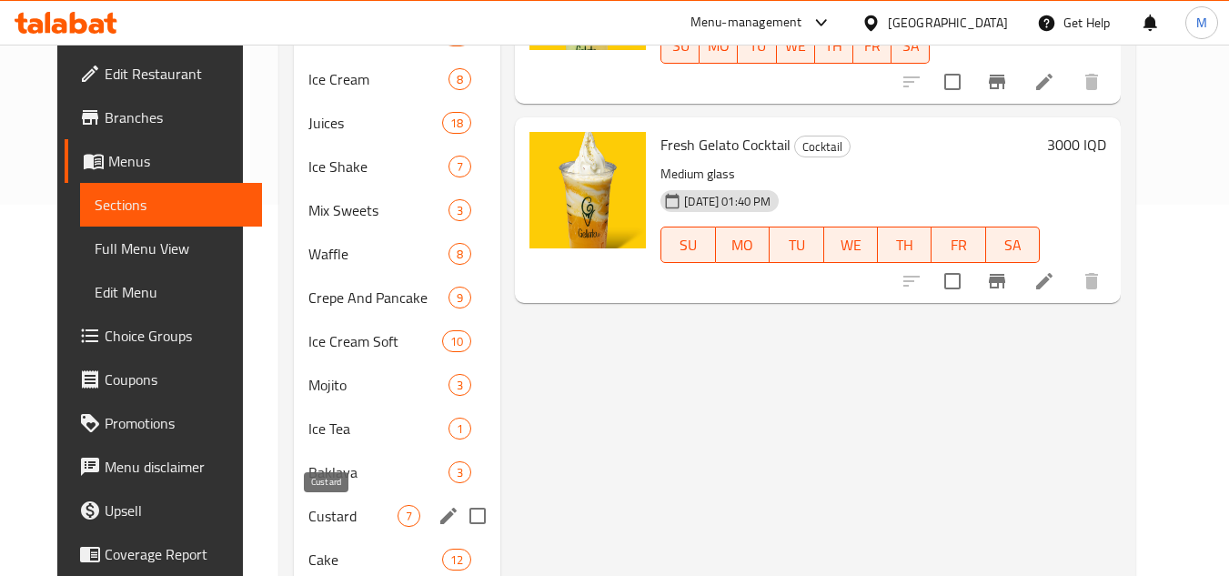
scroll to position [435, 0]
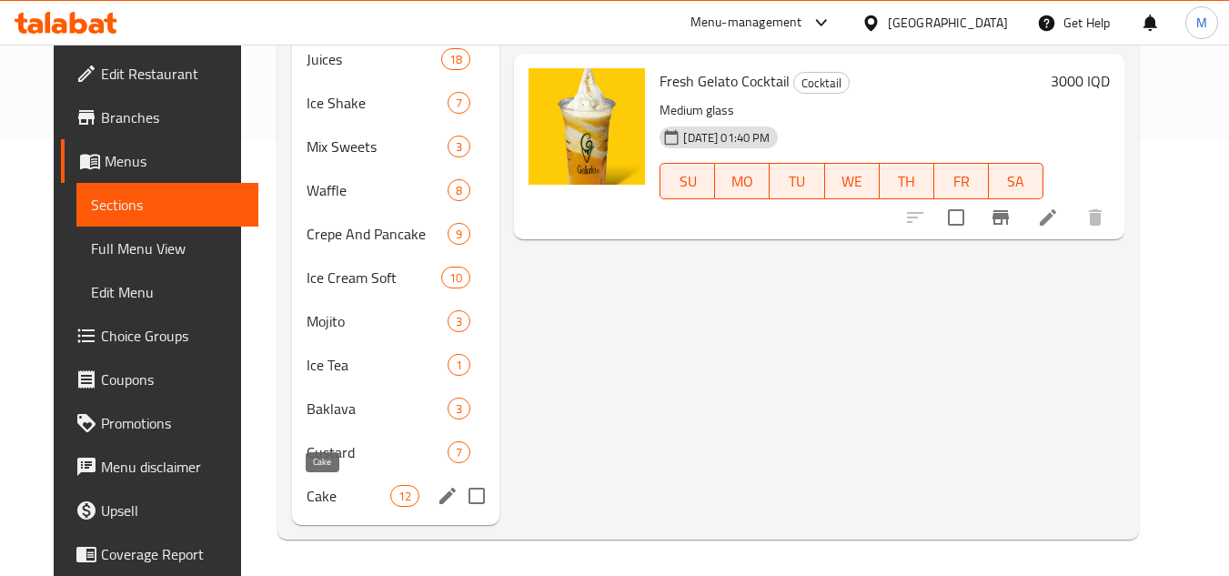
click at [308, 495] on span "Cake" at bounding box center [349, 496] width 85 height 22
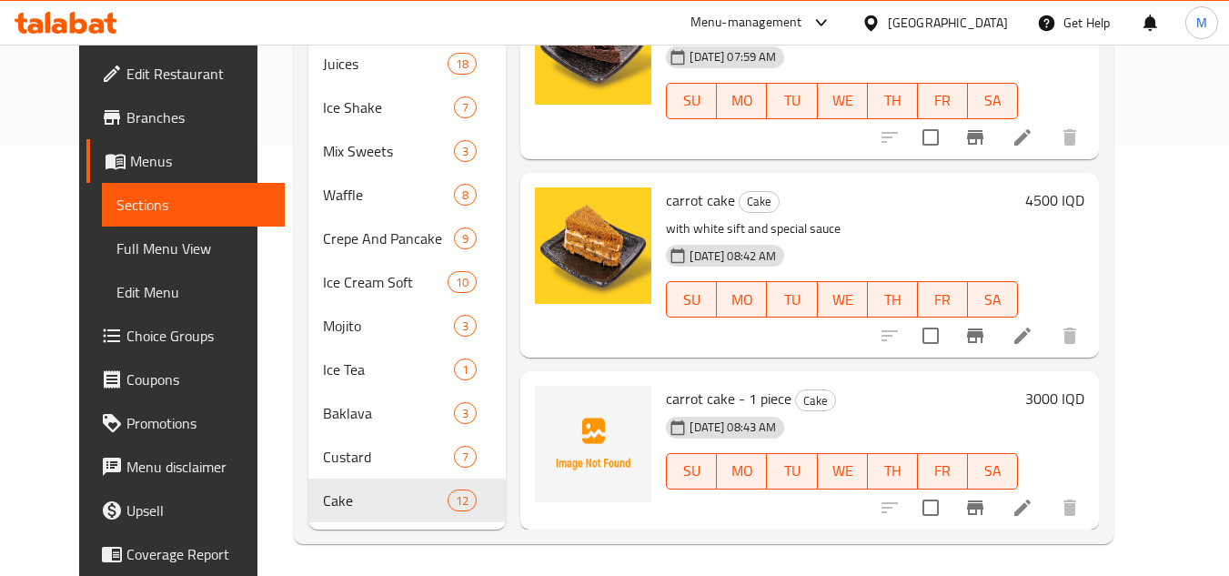
scroll to position [435, 0]
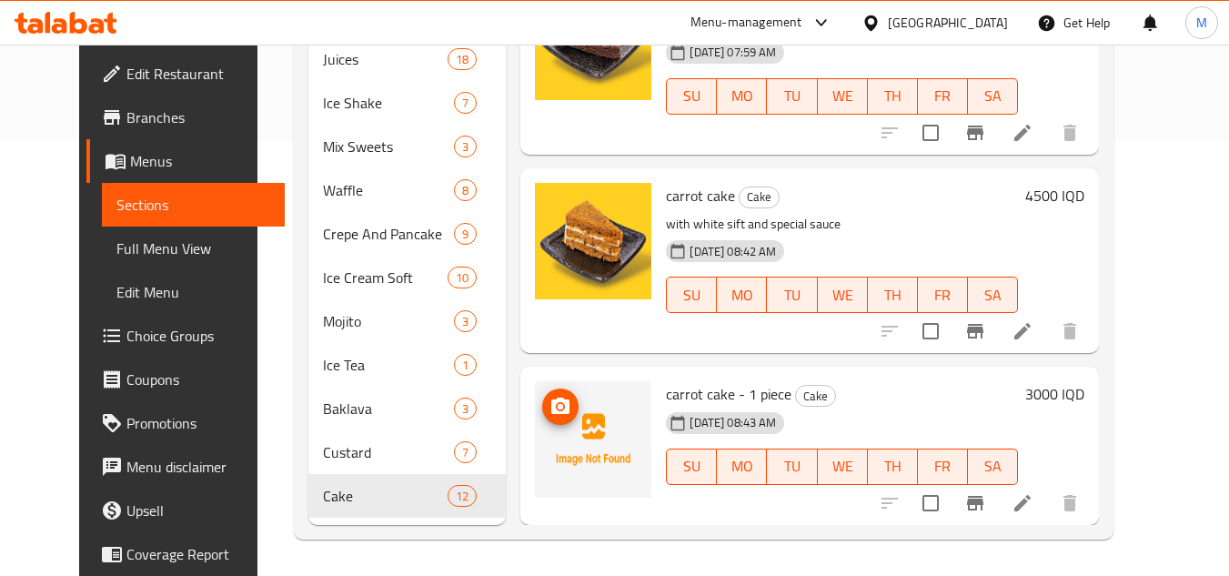
click at [551, 402] on icon "upload picture" at bounding box center [560, 406] width 18 height 16
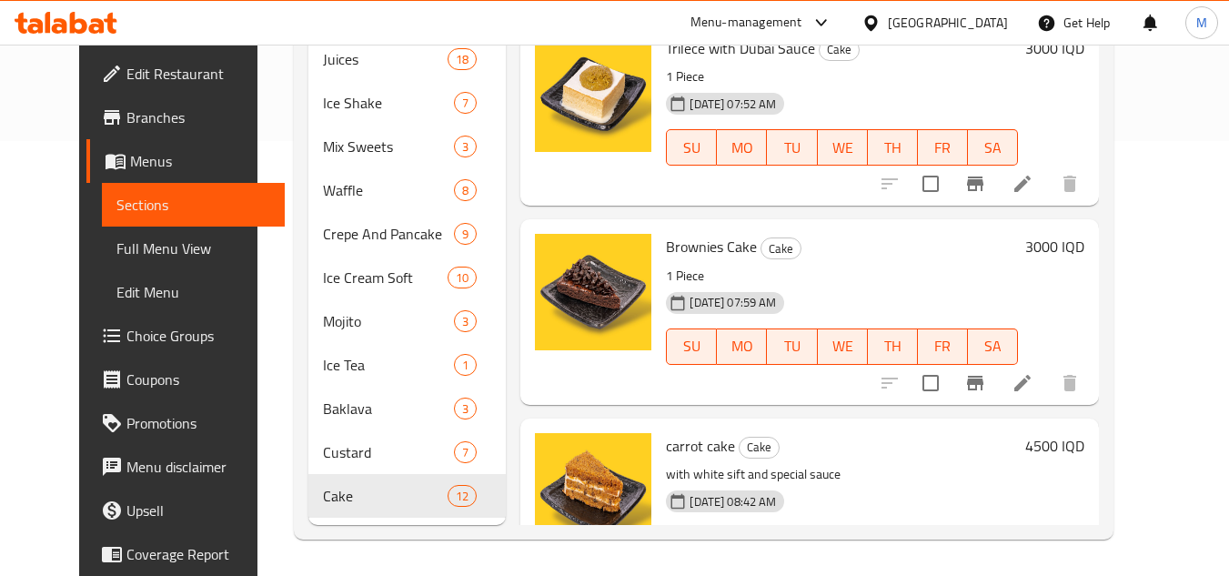
scroll to position [1675, 0]
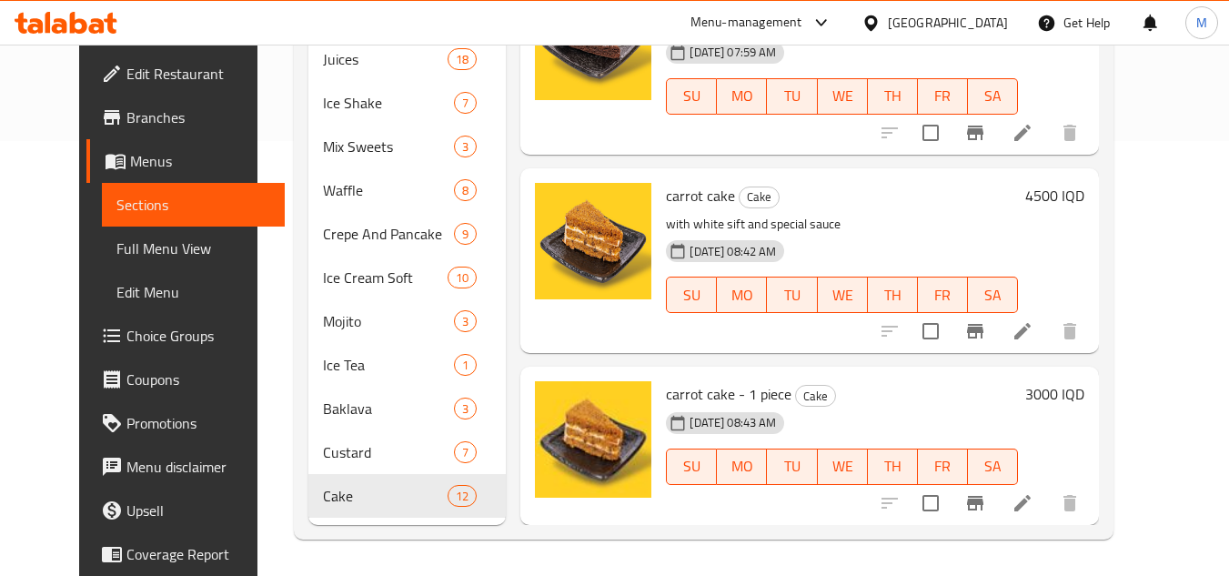
click at [85, 16] on icon at bounding box center [66, 23] width 103 height 22
